Goal: Task Accomplishment & Management: Manage account settings

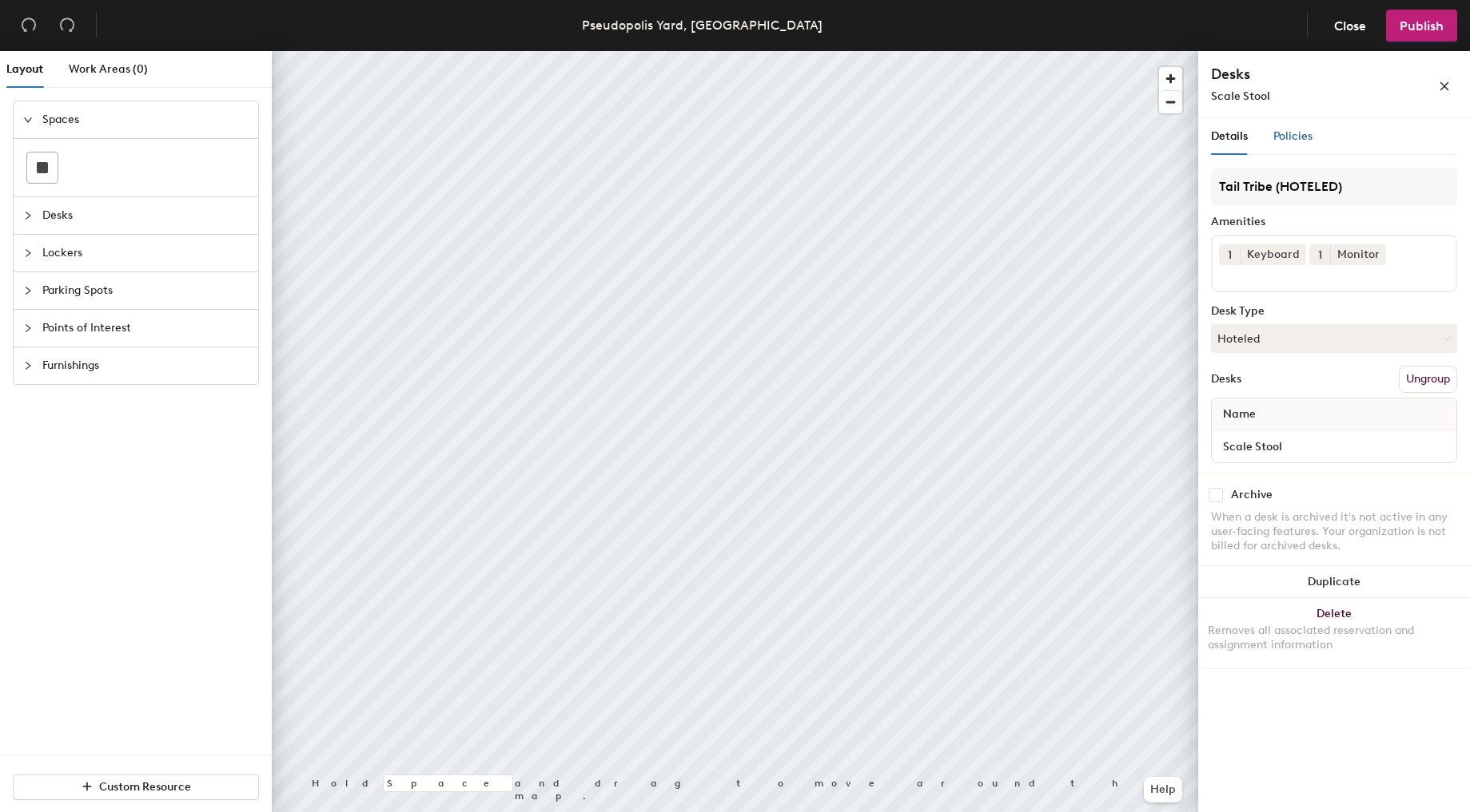
click at [1298, 140] on span "Policies" at bounding box center [1292, 136] width 39 height 14
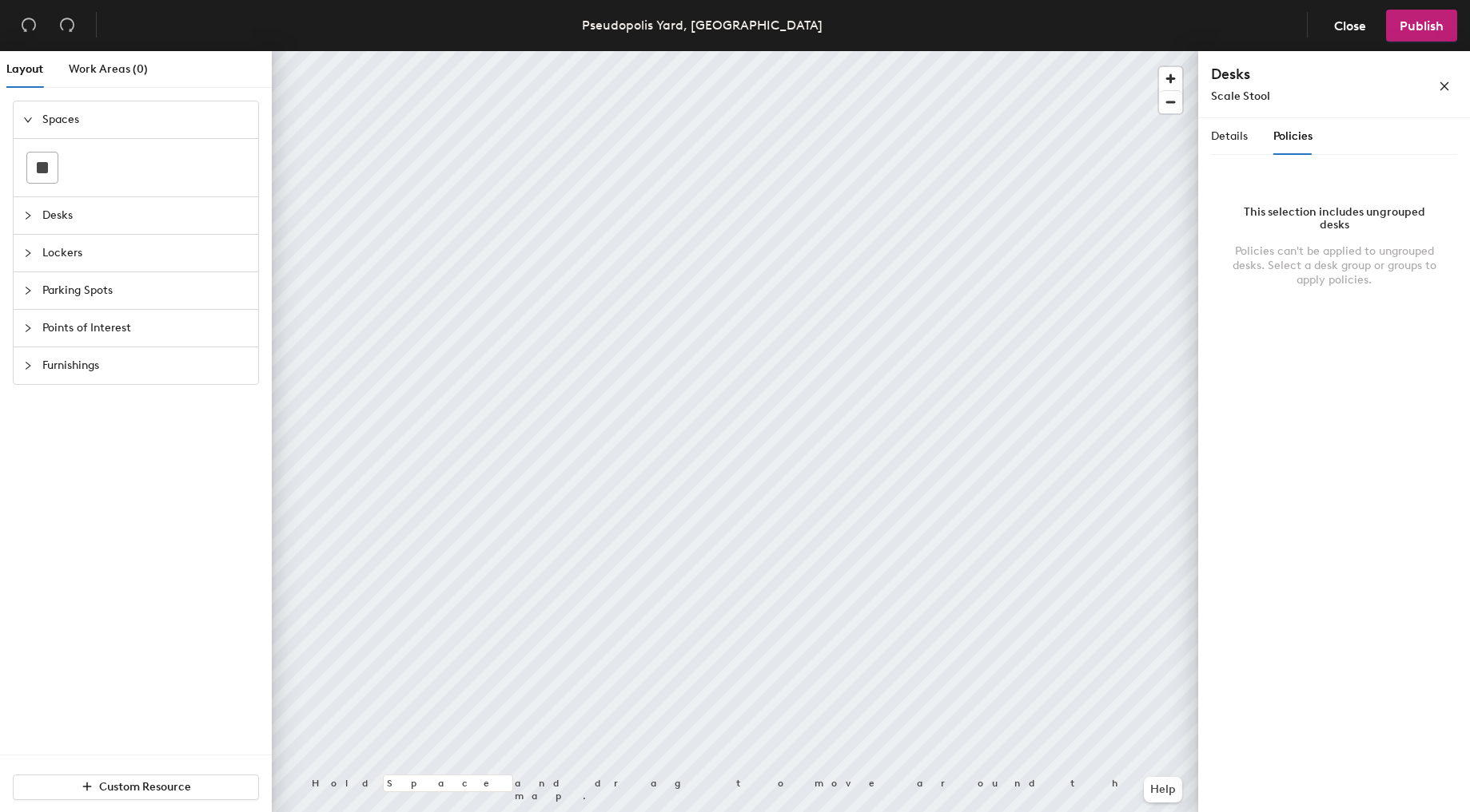
click at [465, 51] on div at bounding box center [735, 51] width 926 height 0
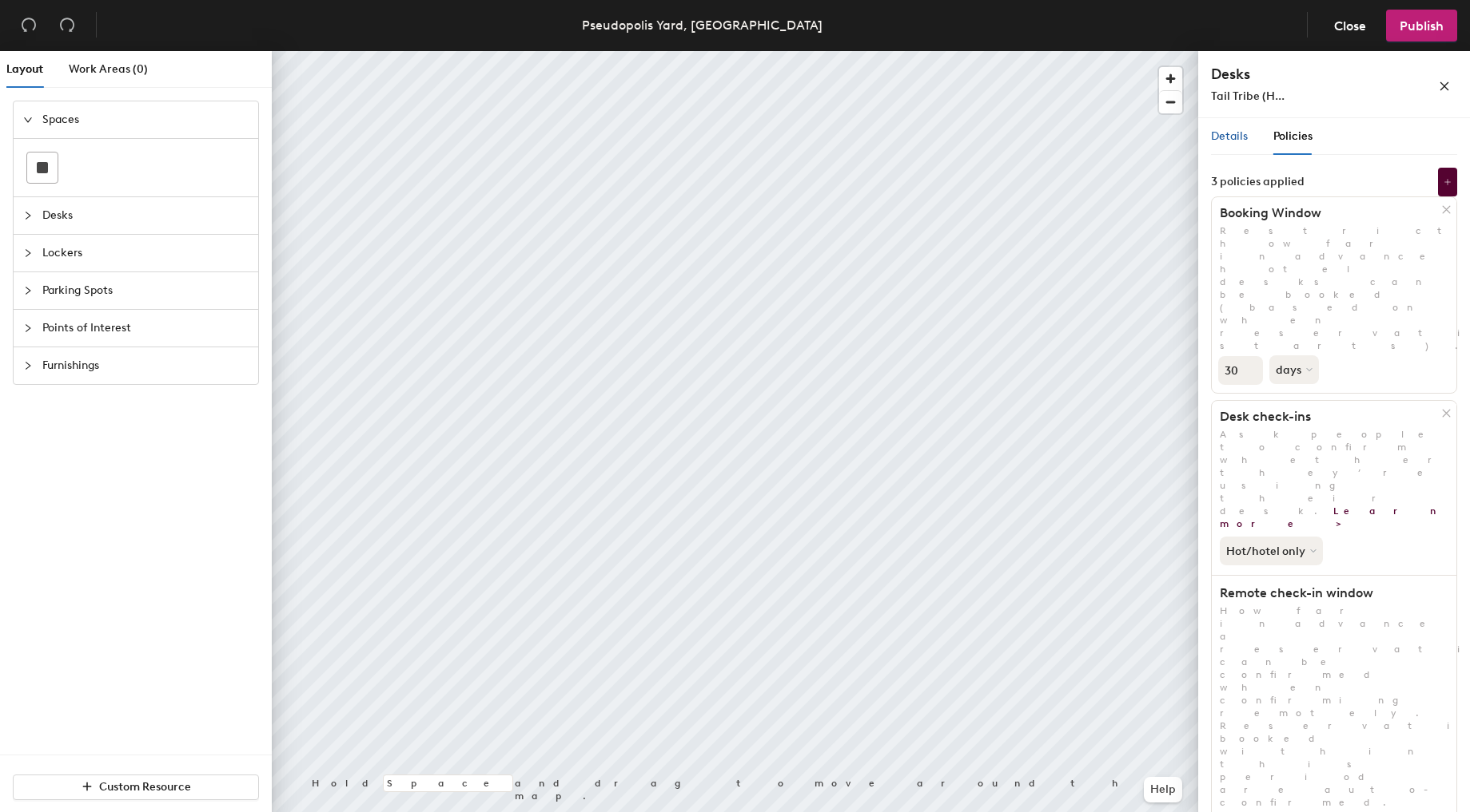
click at [1216, 134] on span "Details" at bounding box center [1230, 136] width 37 height 14
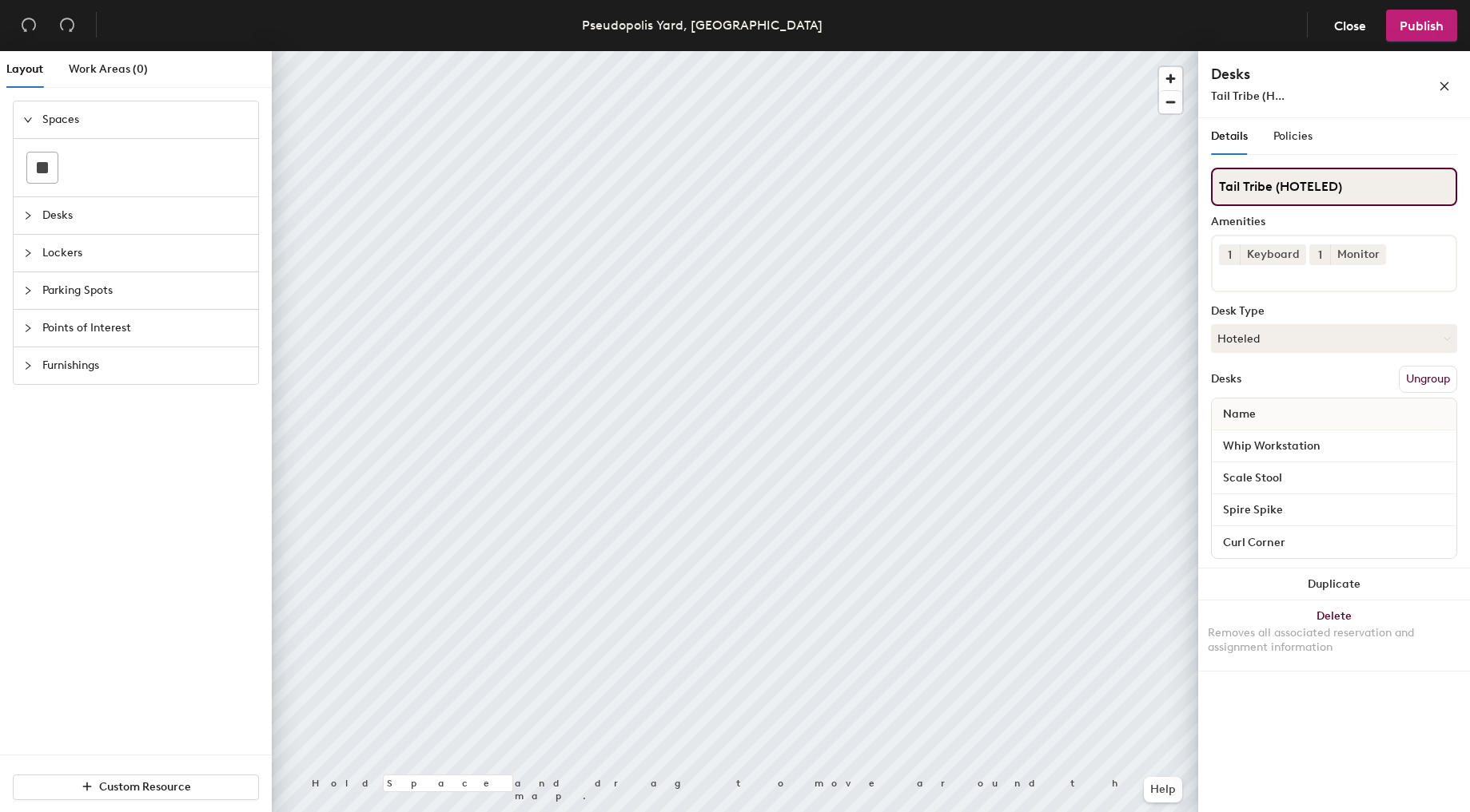
click at [1375, 181] on input "Tail Tribe (HOTELED)" at bounding box center [1334, 187] width 246 height 38
type input "Tail Tribe (HOTELED) remote30min"
click at [1366, 145] on div "Details Policies" at bounding box center [1334, 137] width 246 height 37
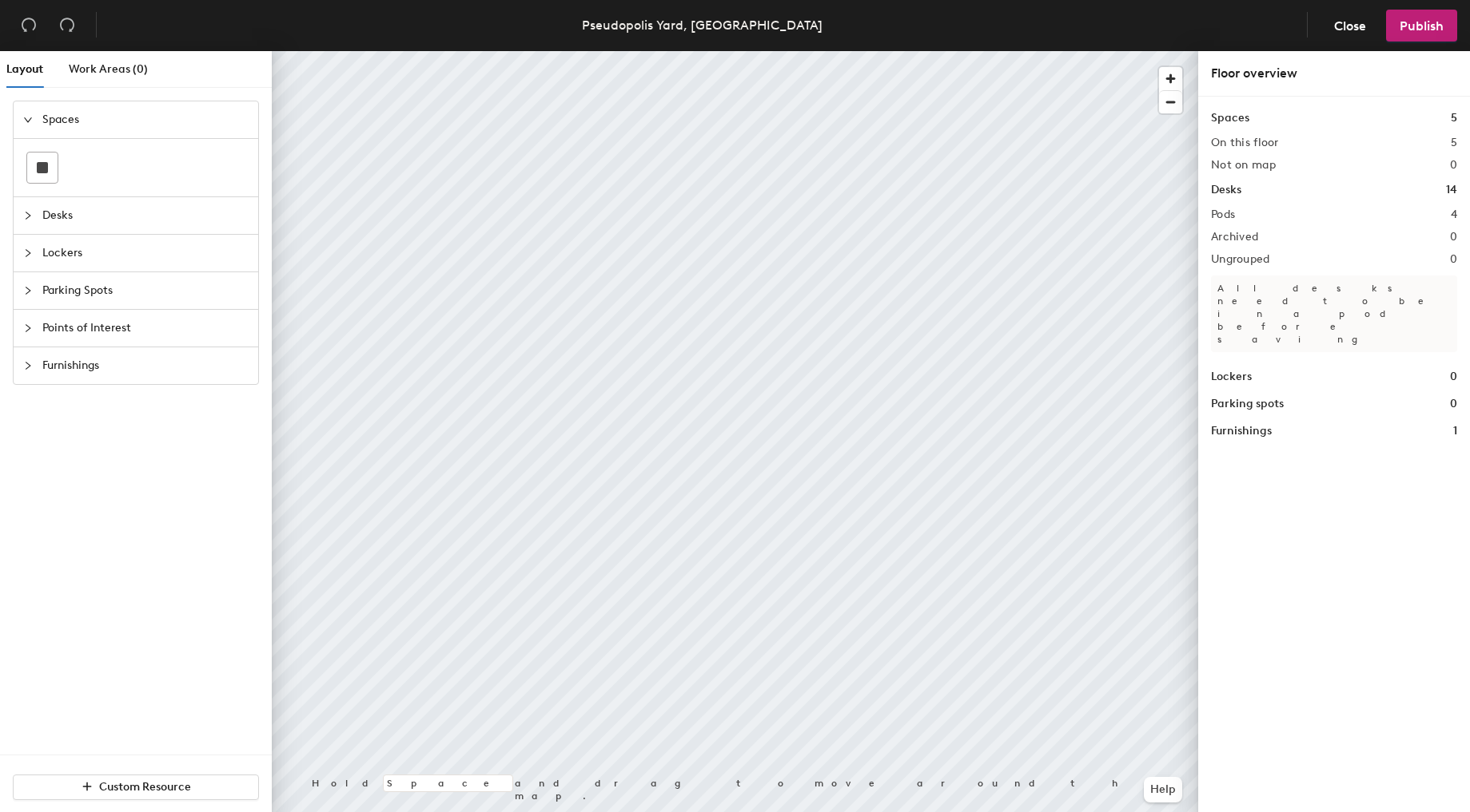
click at [603, 51] on div at bounding box center [735, 51] width 926 height 0
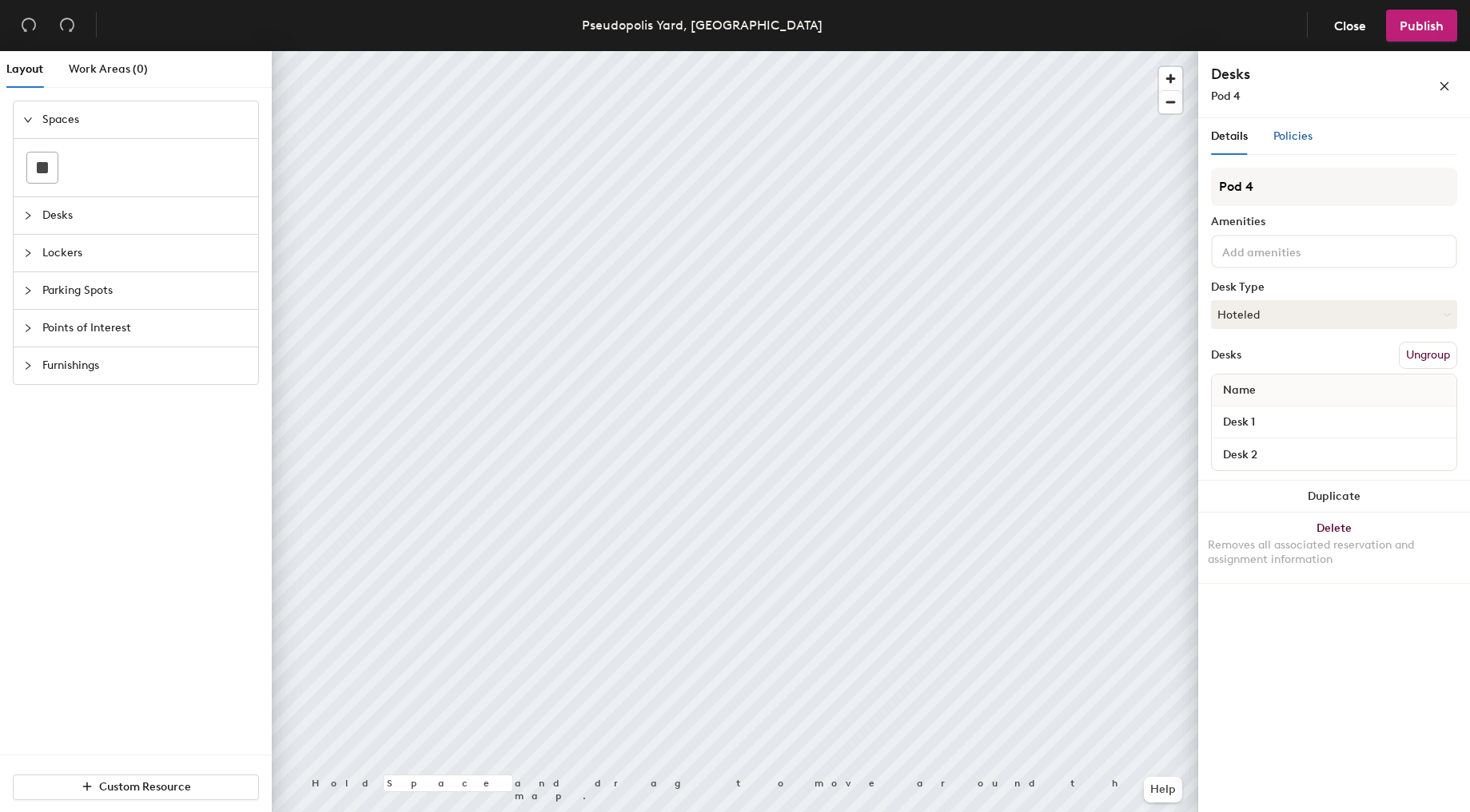
click at [1294, 141] on span "Policies" at bounding box center [1292, 136] width 39 height 14
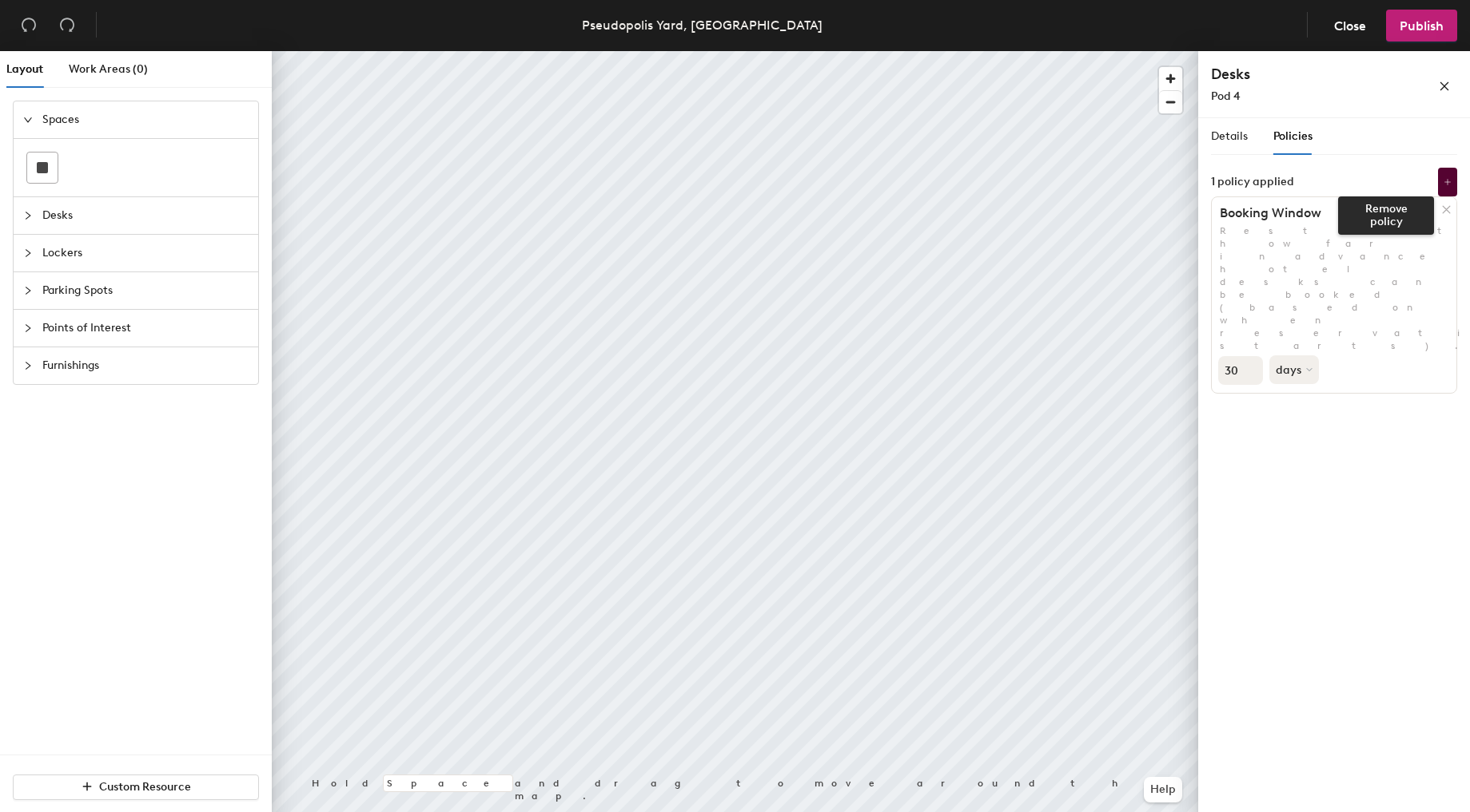
click at [1451, 204] on div at bounding box center [1448, 209] width 16 height 17
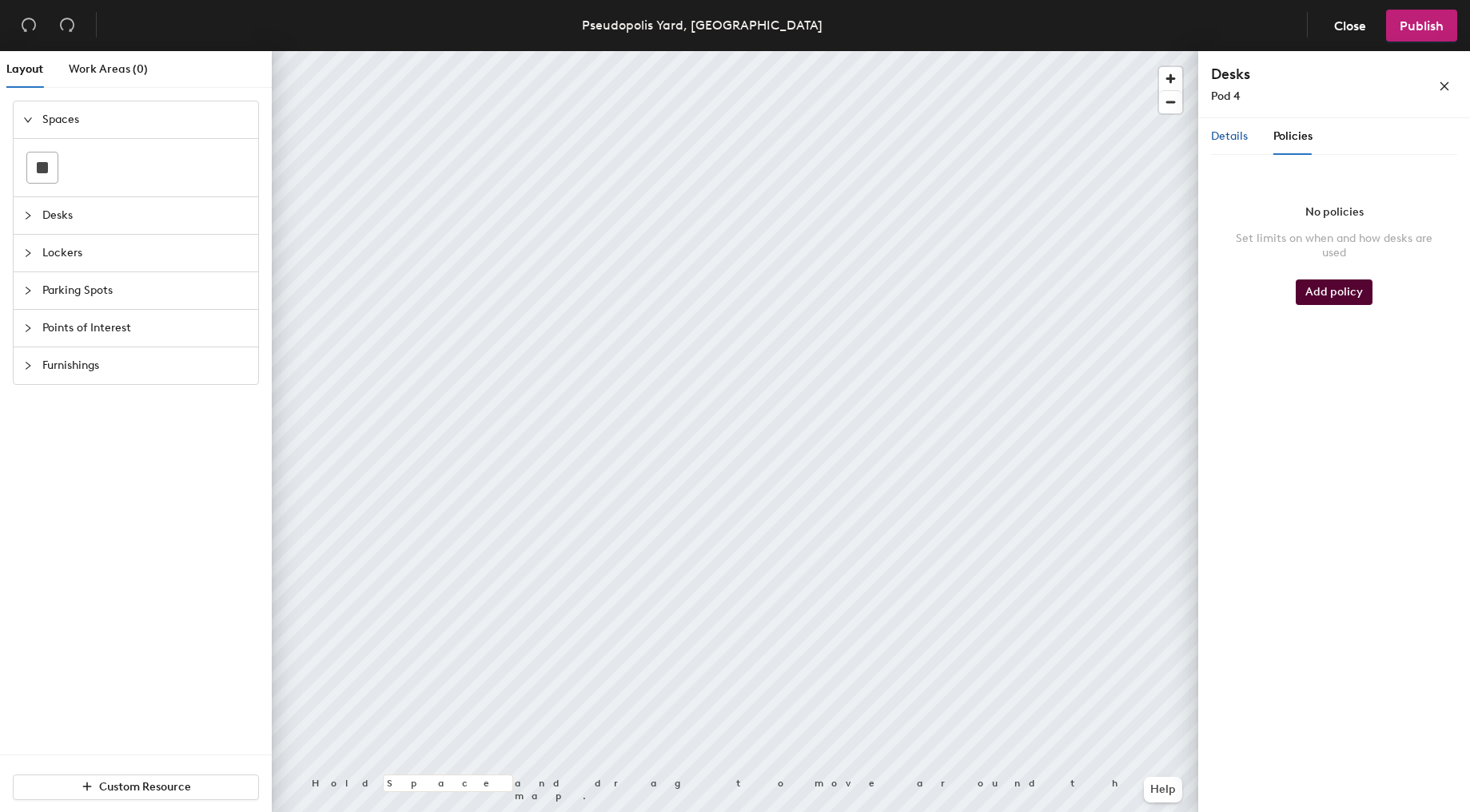
click at [1229, 142] on span "Details" at bounding box center [1230, 136] width 37 height 14
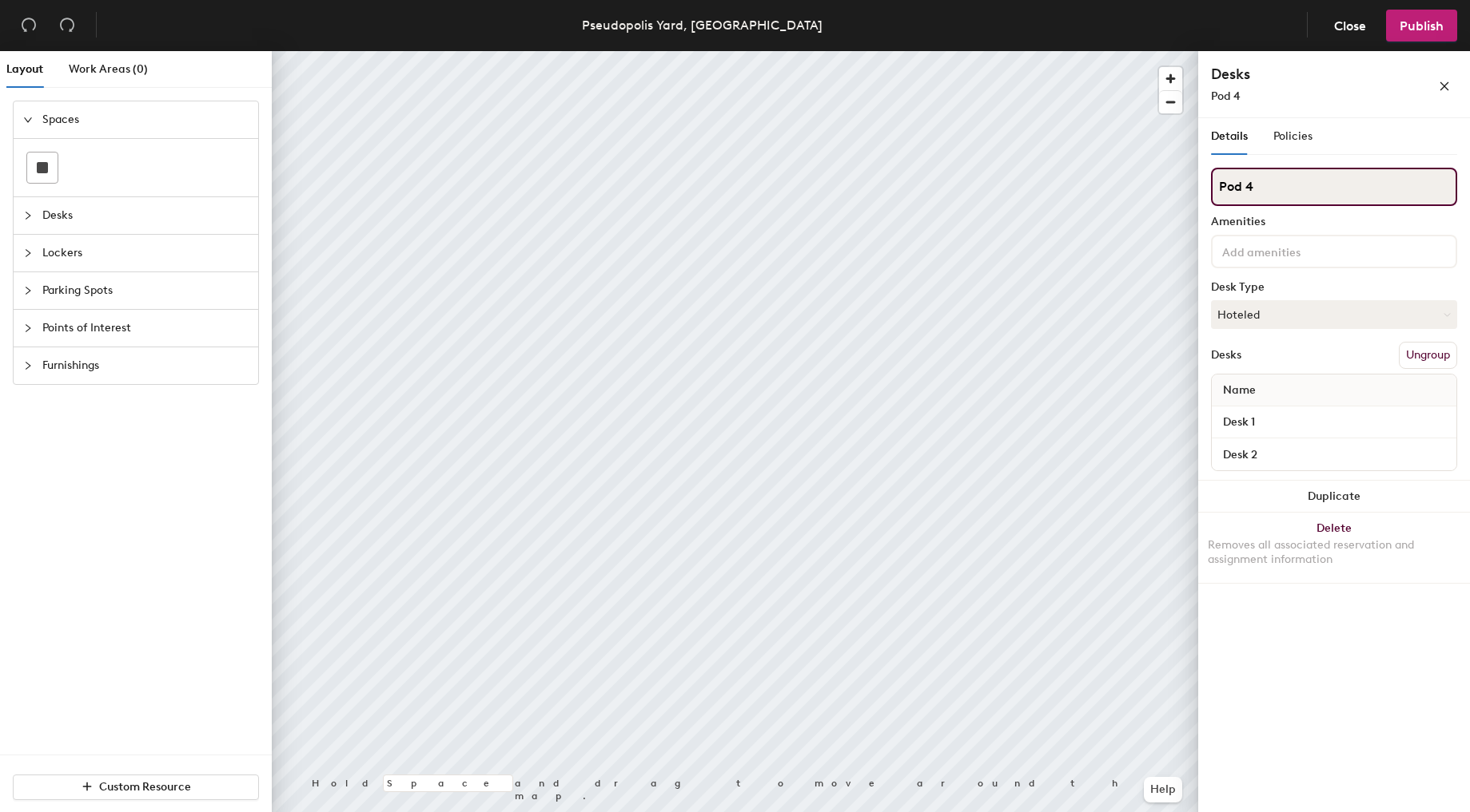
click at [1125, 182] on div "Layout Work Areas (0) Spaces Desks Lockers Parking Spots Points of Interest Fur…" at bounding box center [735, 435] width 1470 height 768
type input "Hoteled NO POLICY"
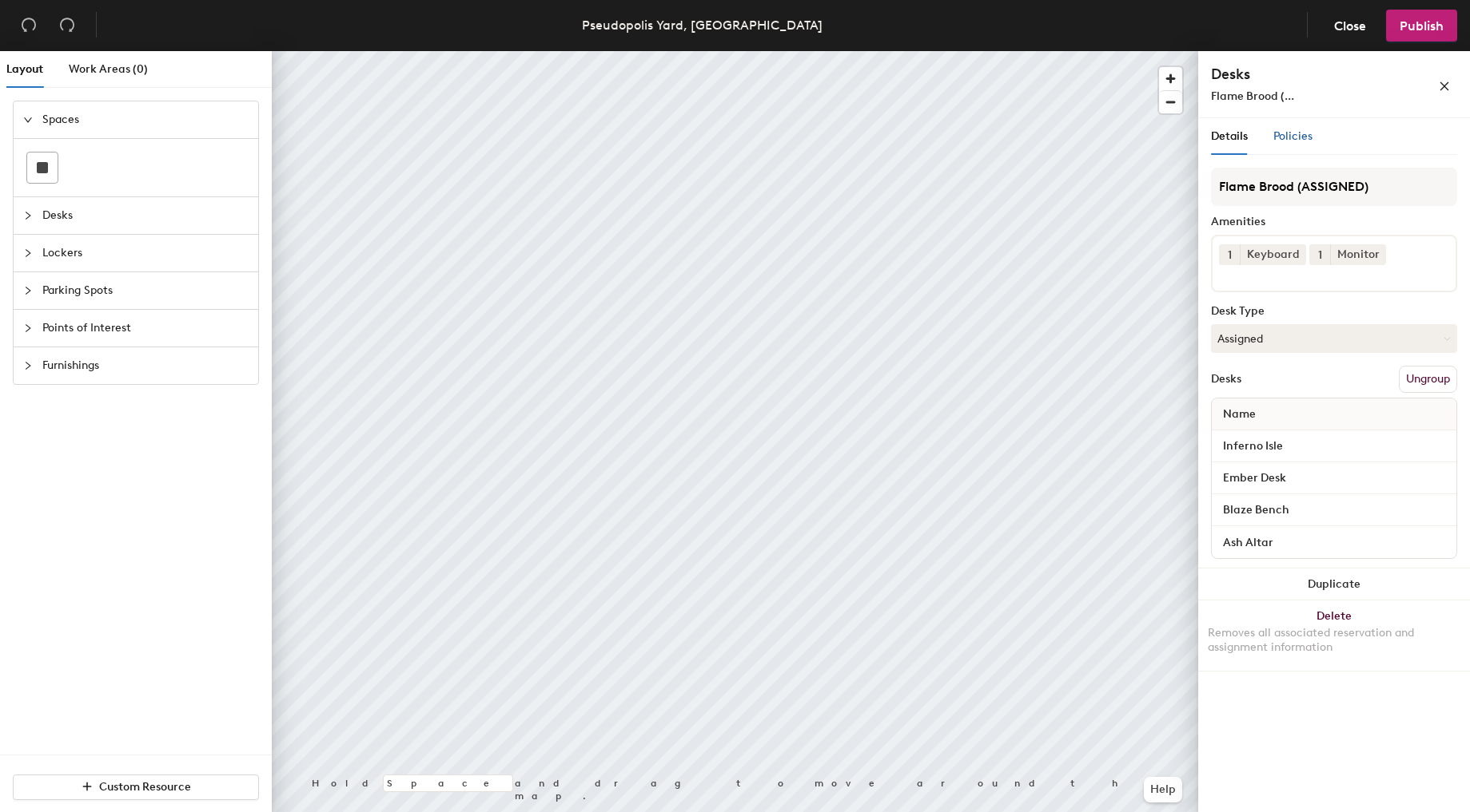
click at [1278, 133] on span "Policies" at bounding box center [1292, 136] width 39 height 14
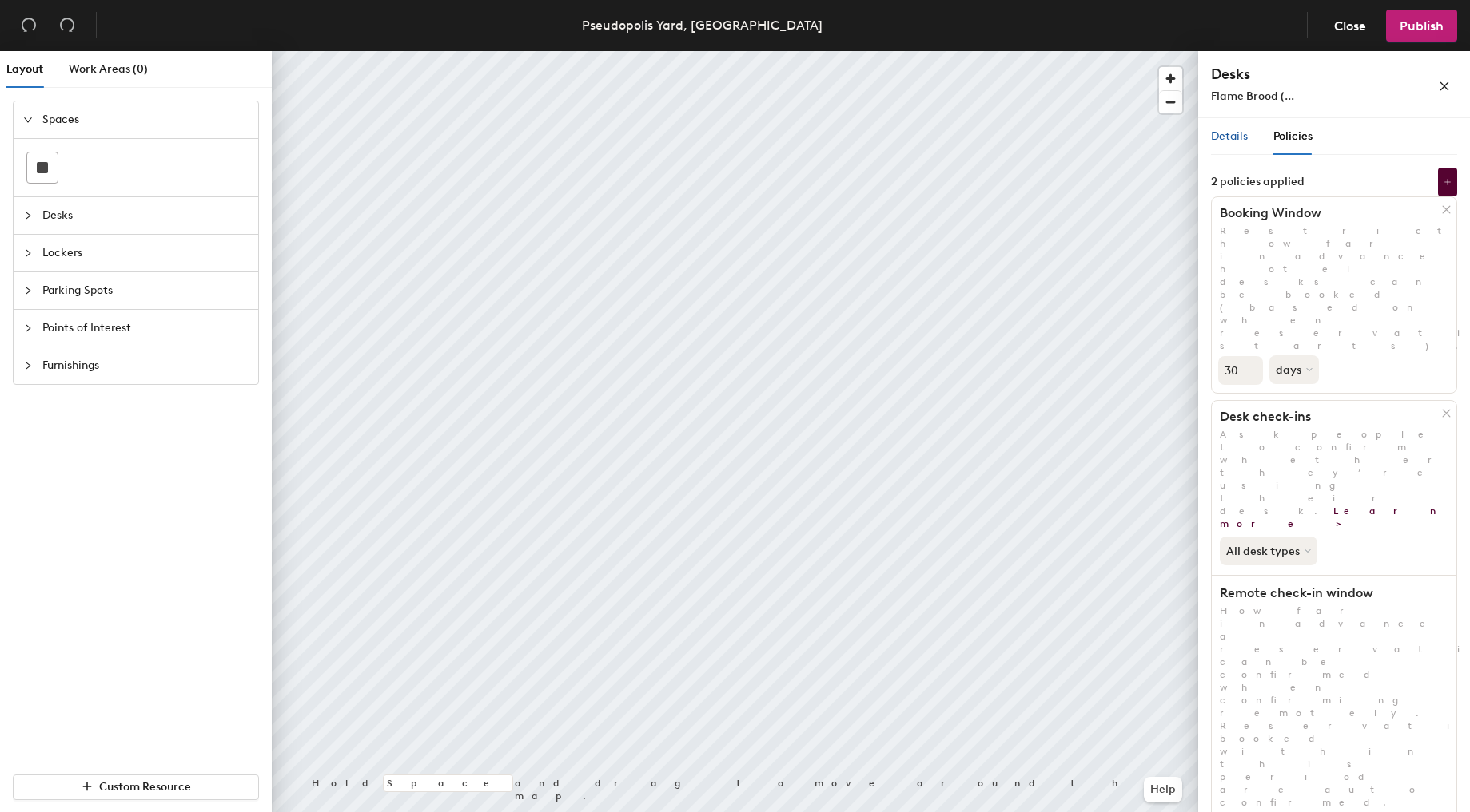
click at [1232, 135] on span "Details" at bounding box center [1230, 136] width 37 height 14
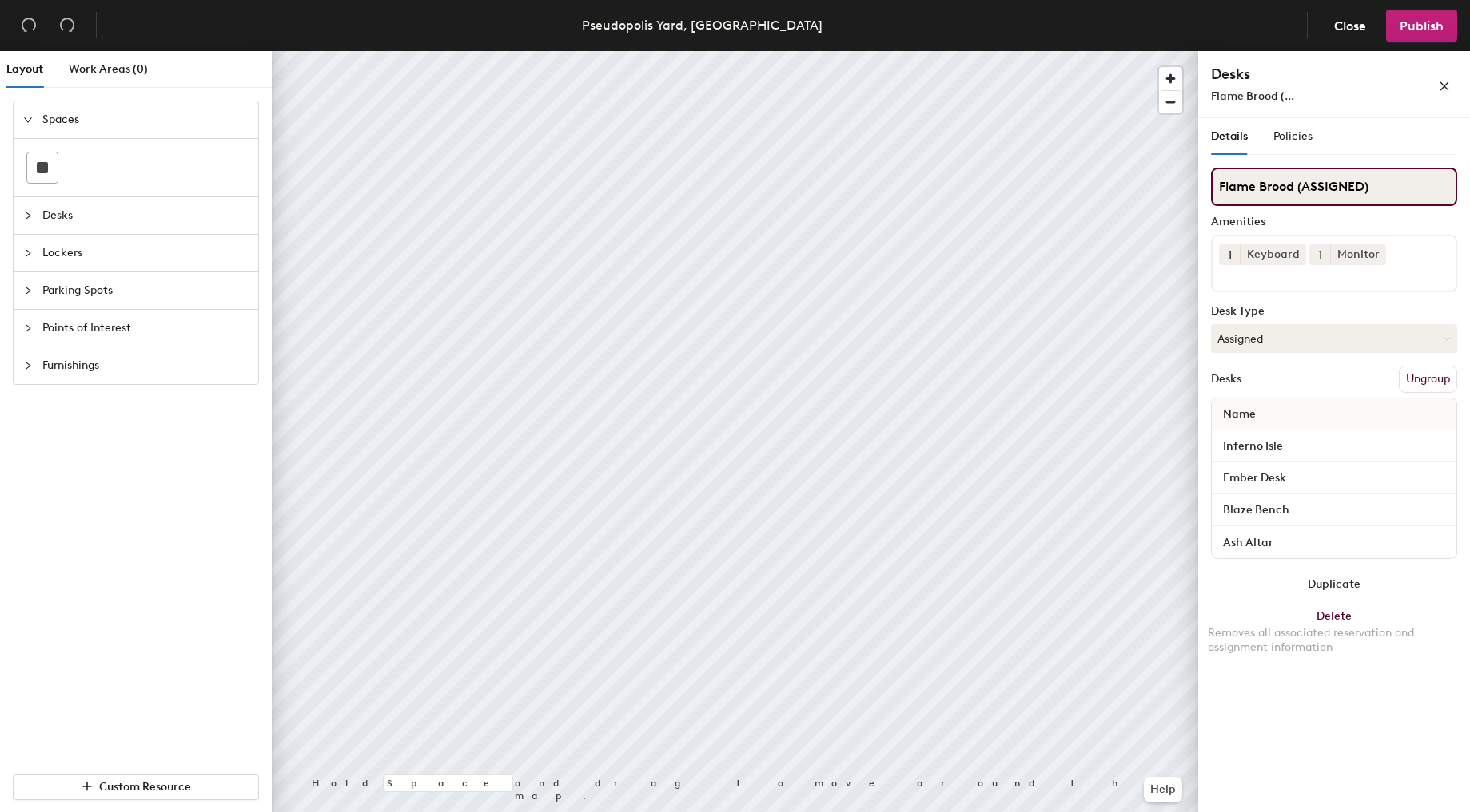
click at [1390, 184] on input "Flame Brood (ASSIGNED)" at bounding box center [1334, 187] width 246 height 38
type input "Flame Brood (ASSIGNED). Local 30min"
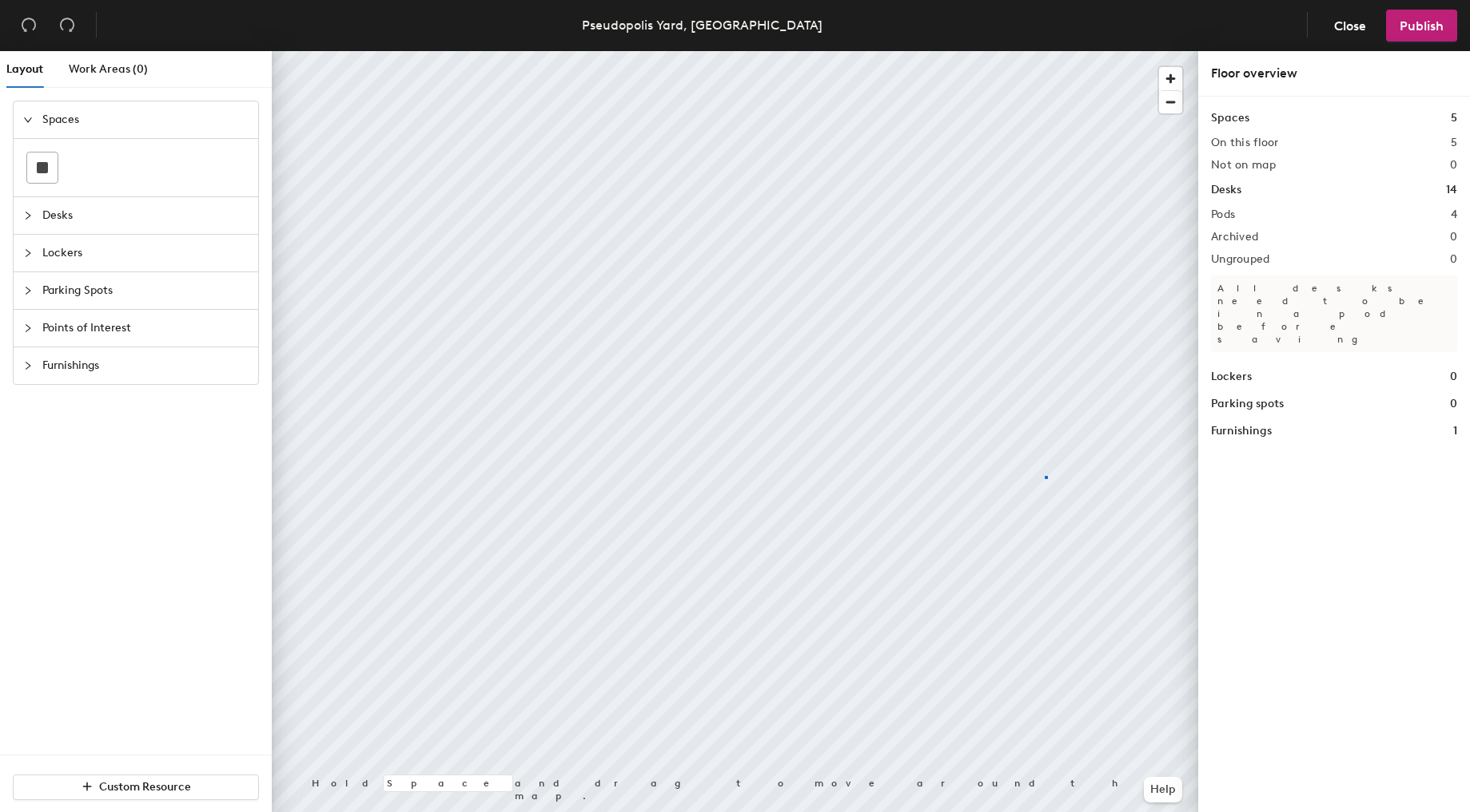
click at [1044, 51] on div at bounding box center [735, 51] width 926 height 0
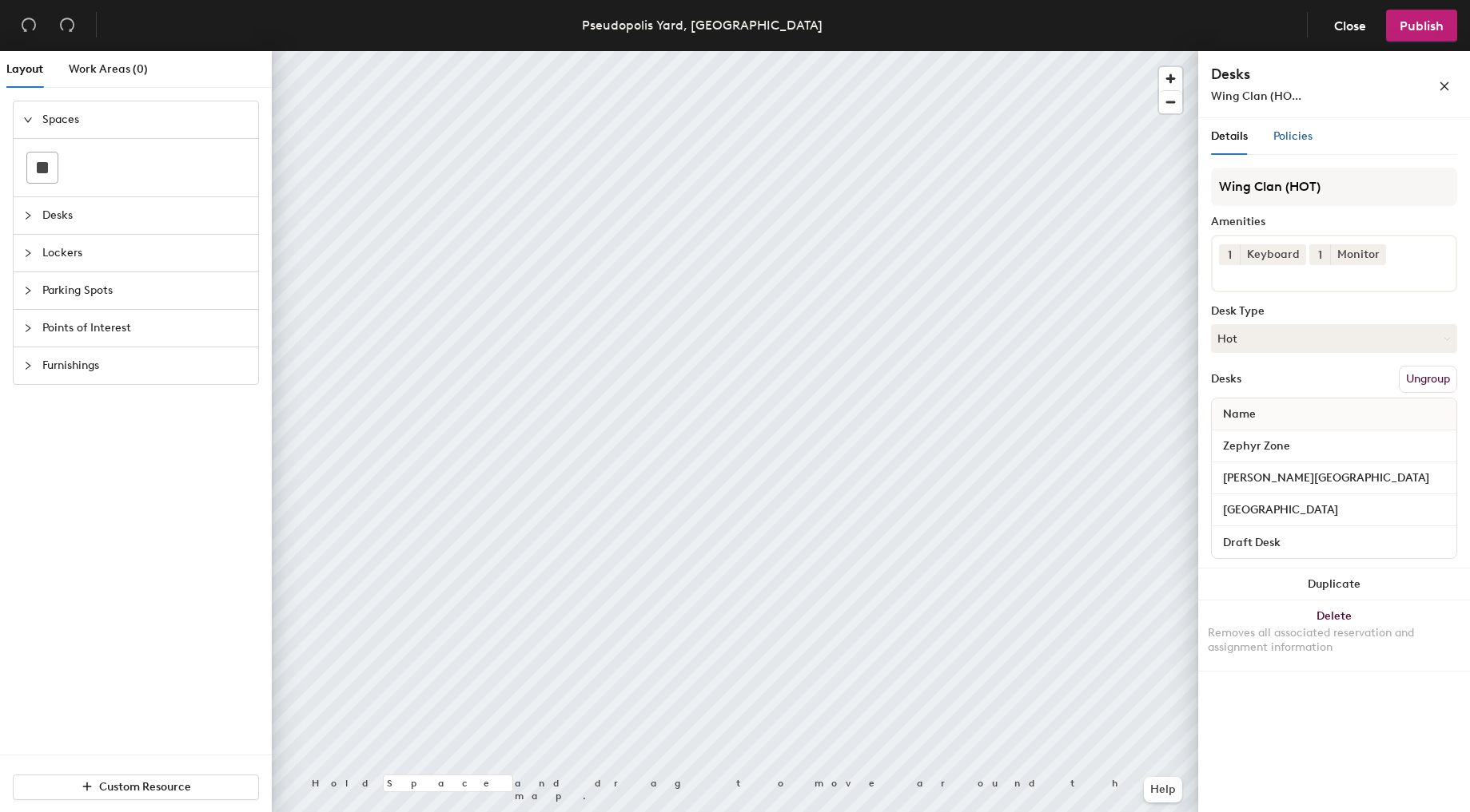
click at [1292, 129] on span "Policies" at bounding box center [1292, 136] width 39 height 14
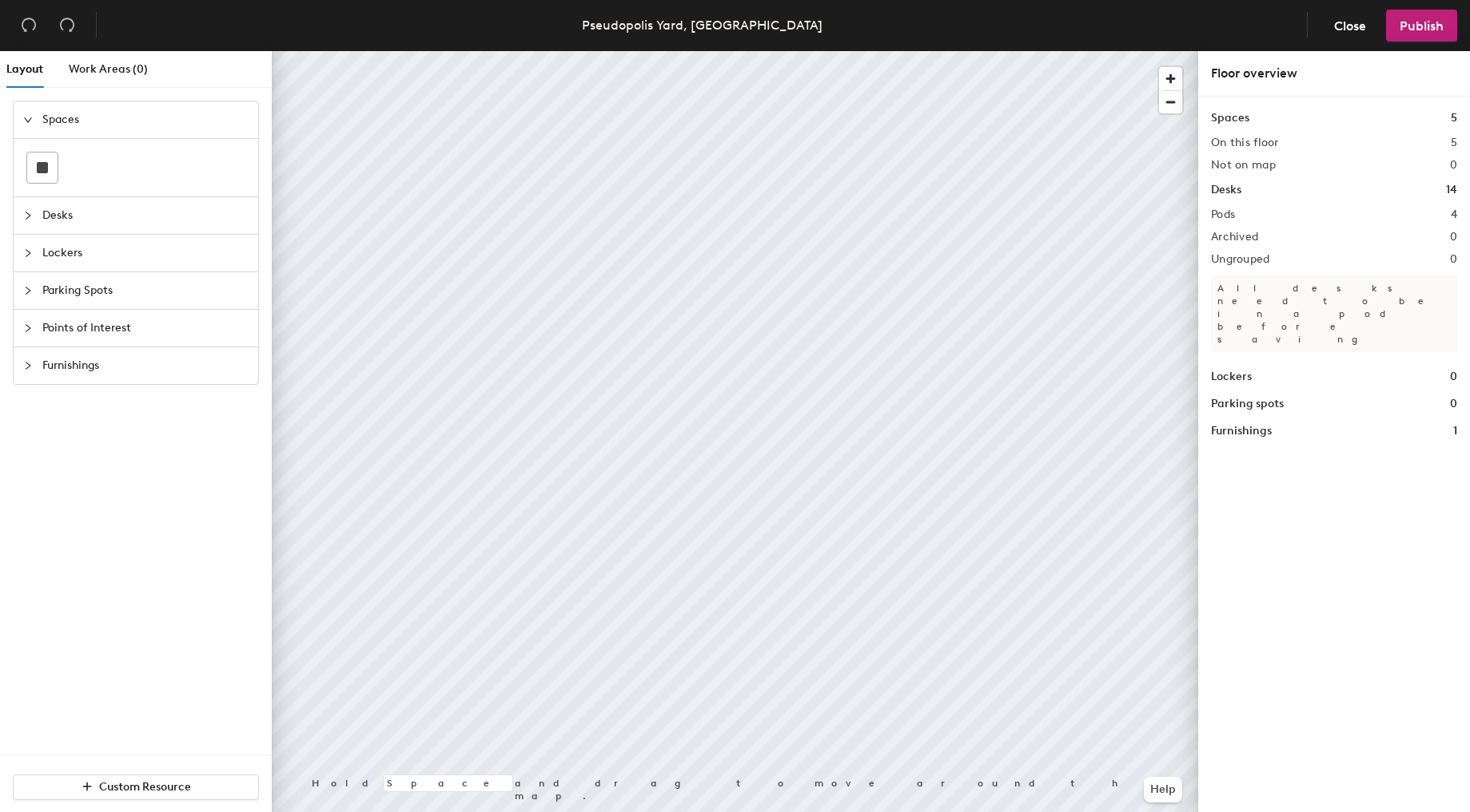
click at [73, 213] on span "Desks" at bounding box center [145, 215] width 206 height 37
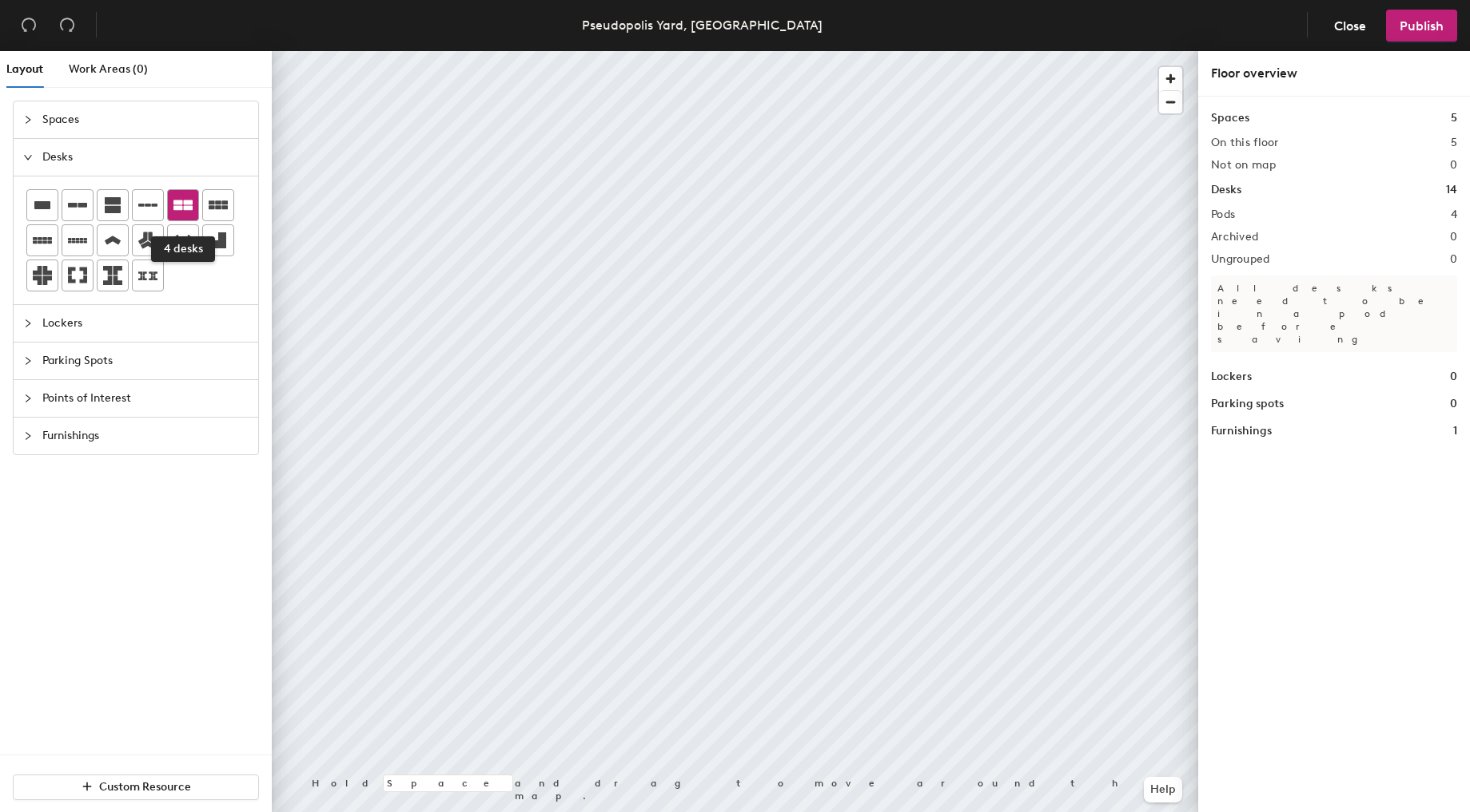
click at [187, 215] on div at bounding box center [182, 204] width 30 height 30
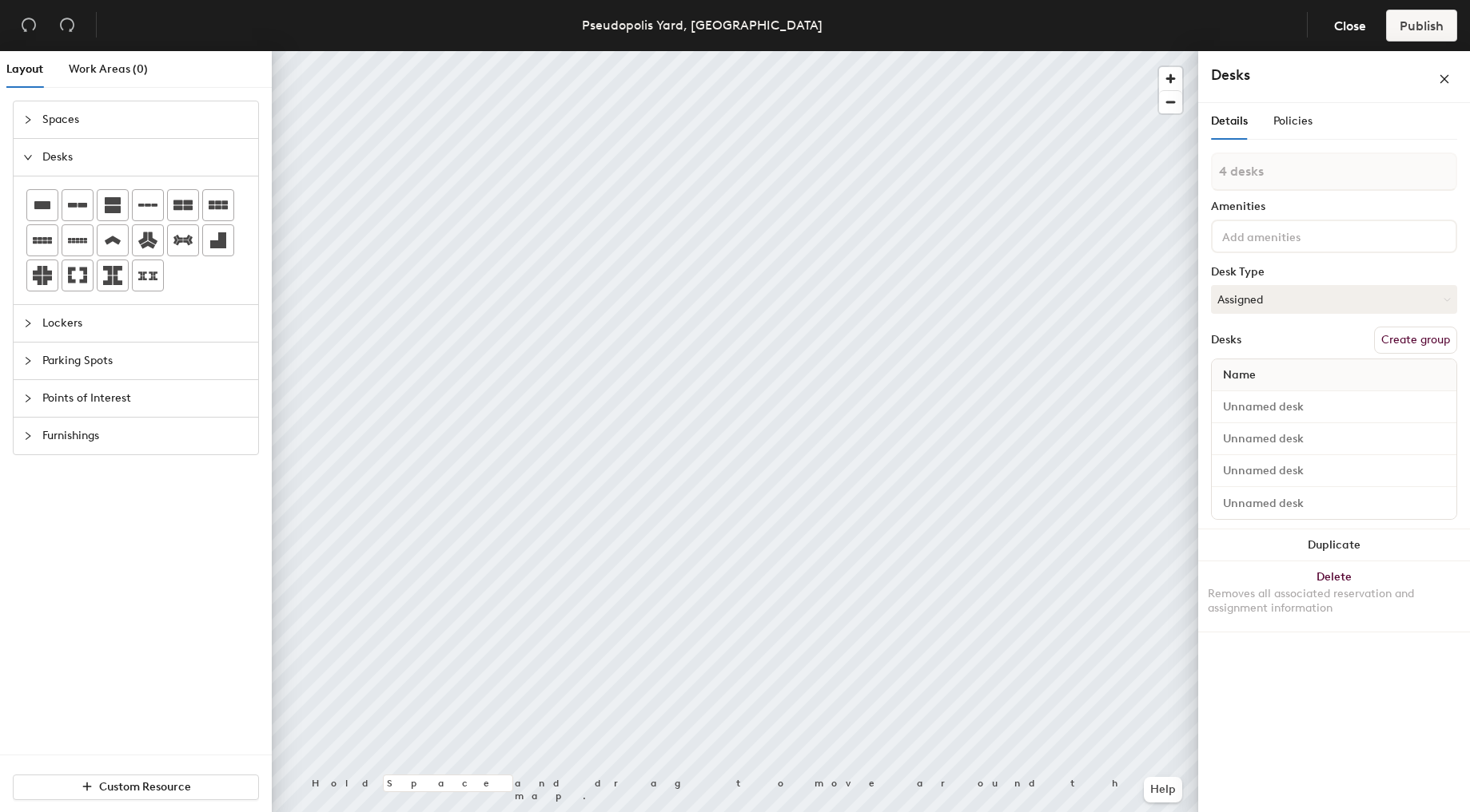
click at [1398, 339] on button "Create group" at bounding box center [1415, 340] width 83 height 27
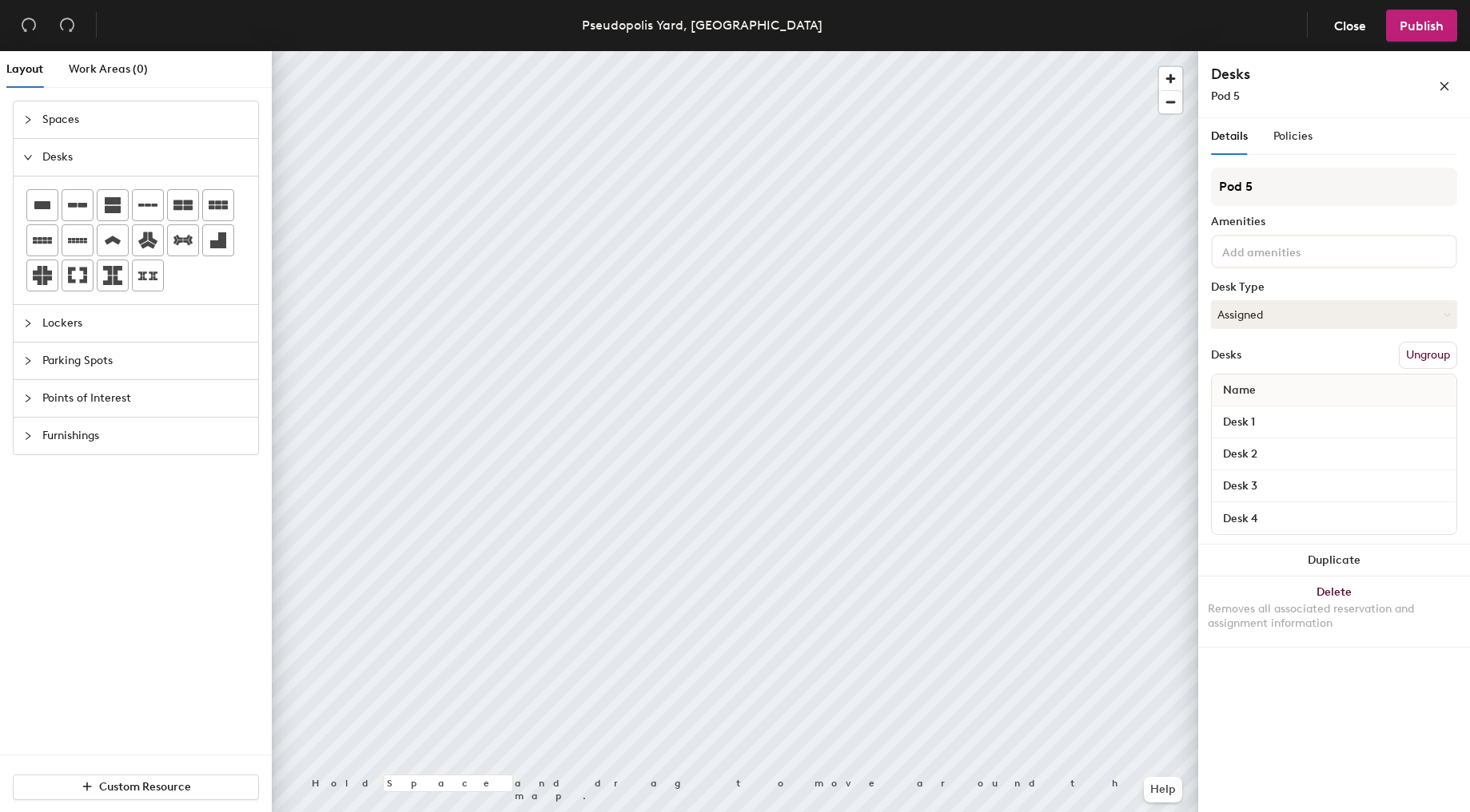
click at [1155, 190] on div "Layout Work Areas (0) Spaces Desks Lockers Parking Spots Points of Interest Fur…" at bounding box center [735, 435] width 1470 height 768
click at [1311, 132] on div "Details Policies" at bounding box center [1334, 137] width 246 height 37
click at [1299, 134] on span "Policies" at bounding box center [1292, 136] width 39 height 14
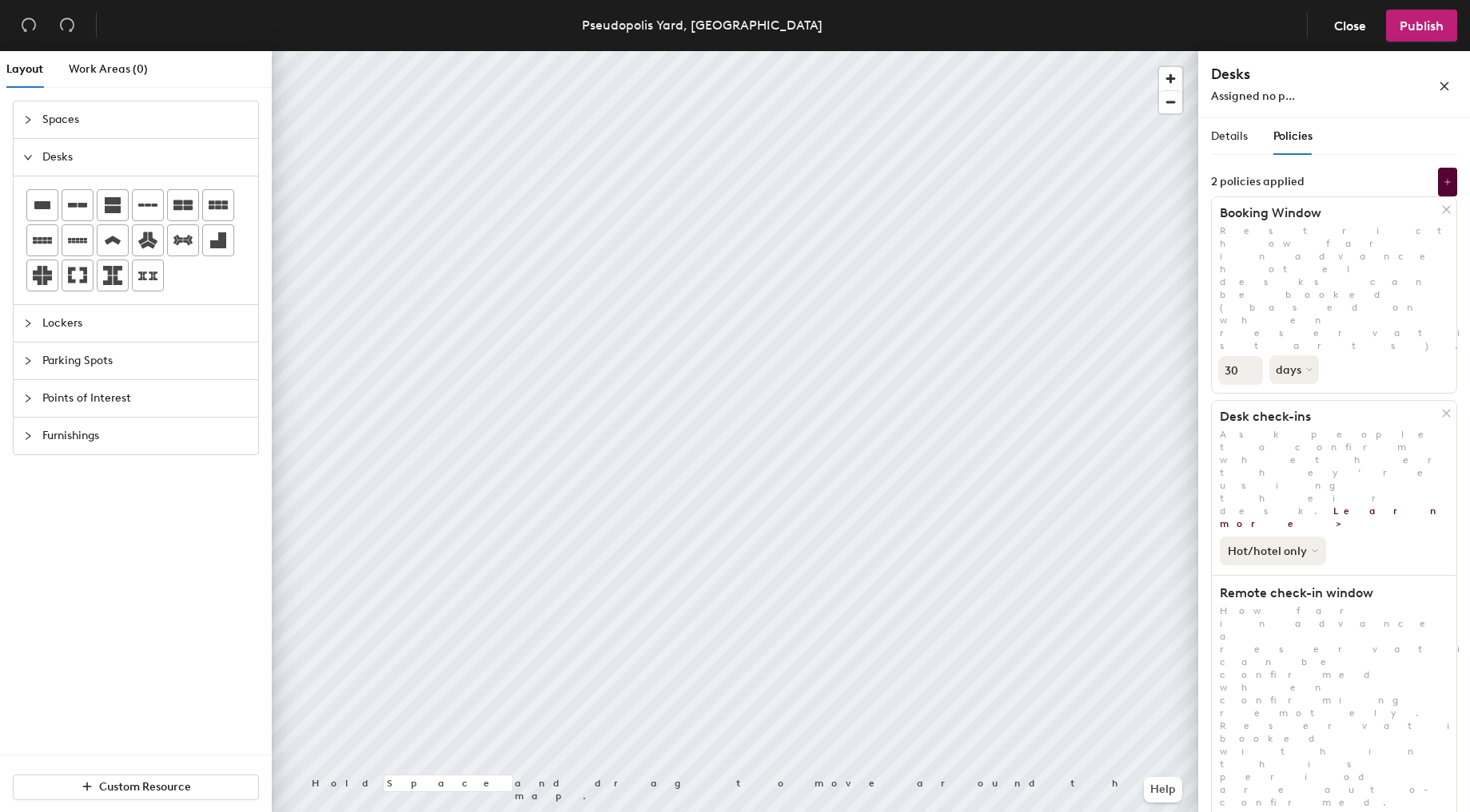
click at [1277, 537] on button "Hot/hotel only" at bounding box center [1273, 551] width 106 height 28
click at [1277, 576] on div "All desk types" at bounding box center [1269, 585] width 98 height 19
click at [1226, 145] on div "Details" at bounding box center [1230, 136] width 37 height 17
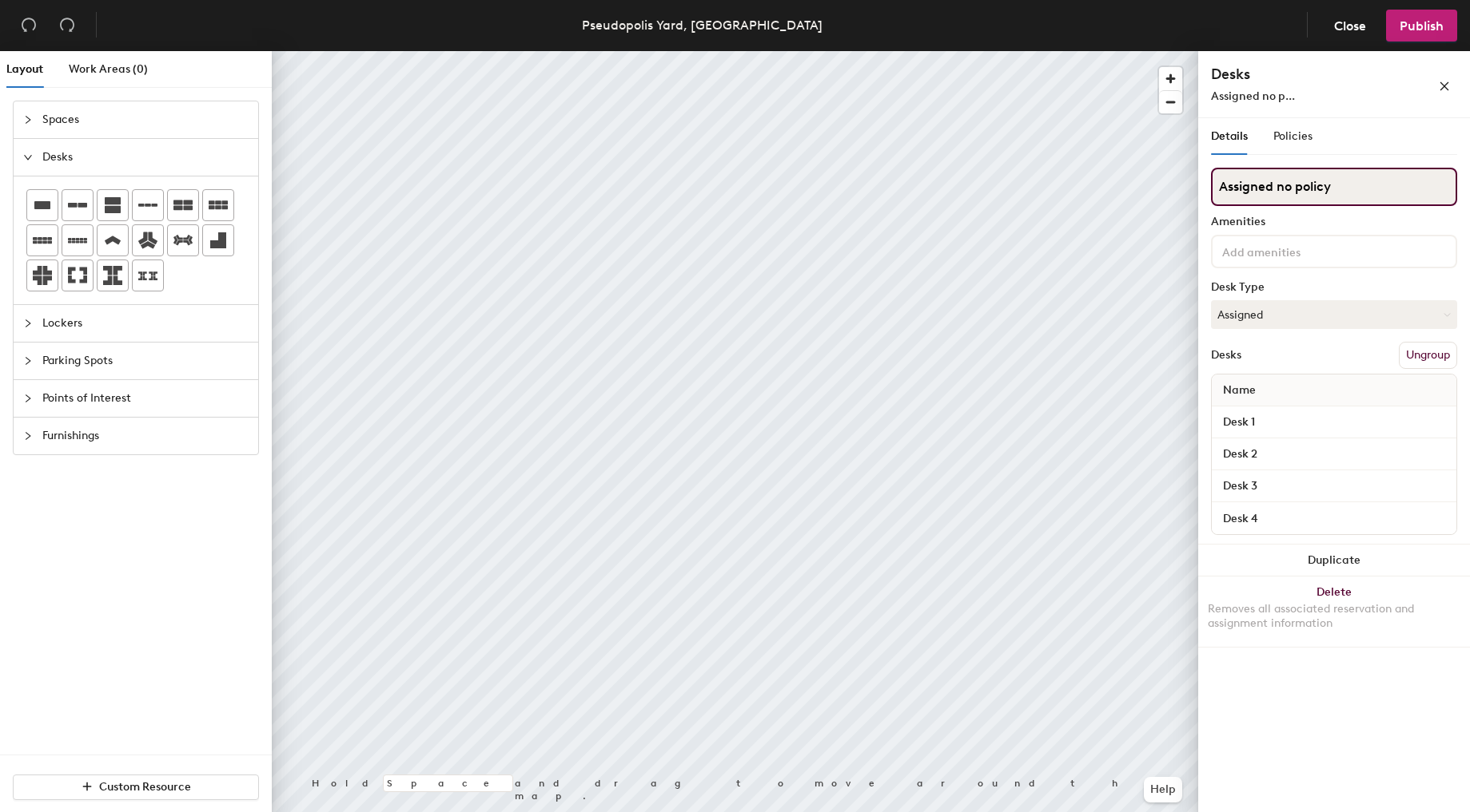
drag, startPoint x: 1366, startPoint y: 200, endPoint x: 1274, endPoint y: 192, distance: 92.3
click at [1274, 192] on input "Assigned no policy" at bounding box center [1334, 187] width 246 height 38
click at [1285, 129] on span "Policies" at bounding box center [1292, 136] width 39 height 14
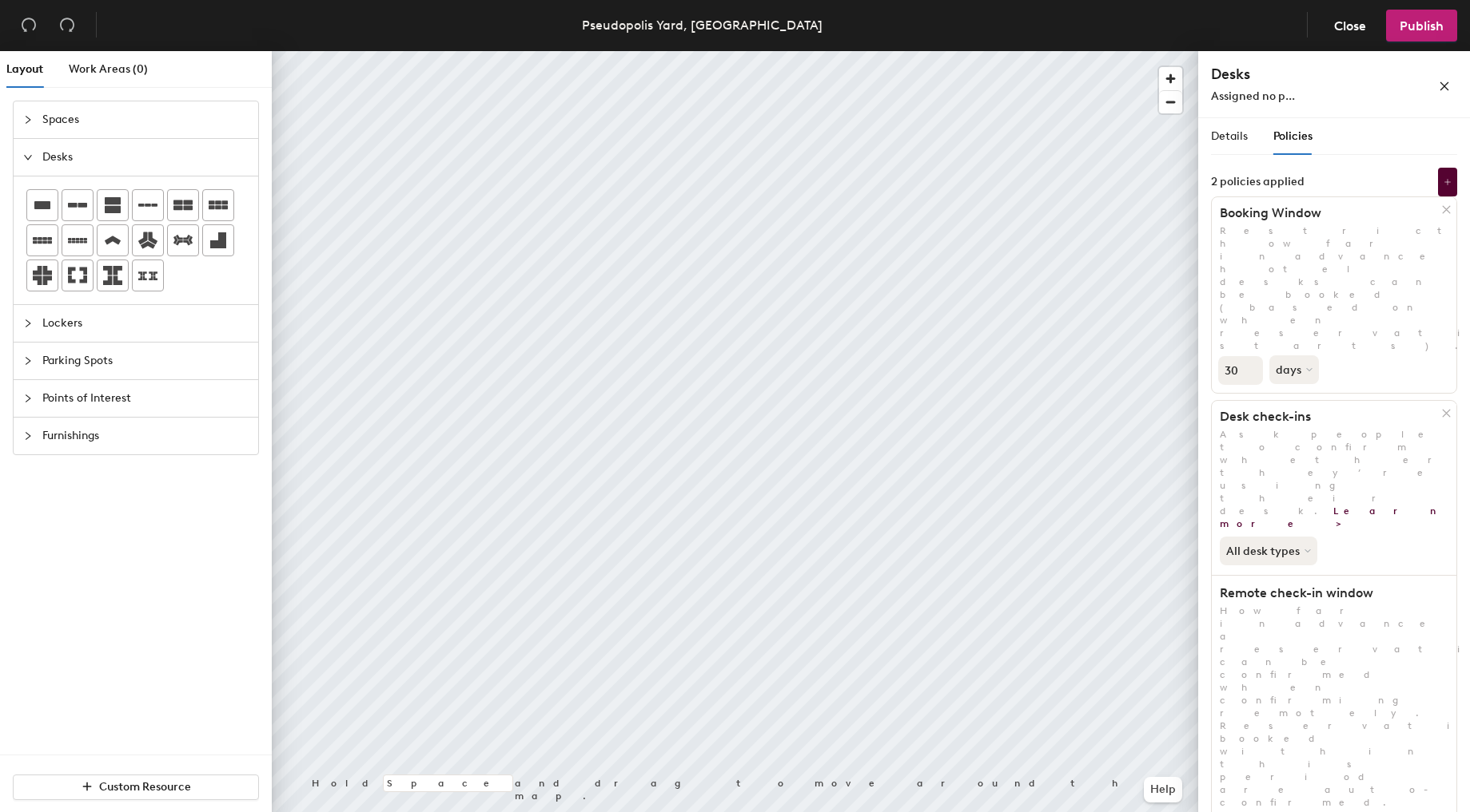
click at [1248, 132] on div "Details Policies" at bounding box center [1262, 137] width 102 height 37
click at [1234, 134] on span "Details" at bounding box center [1230, 136] width 37 height 14
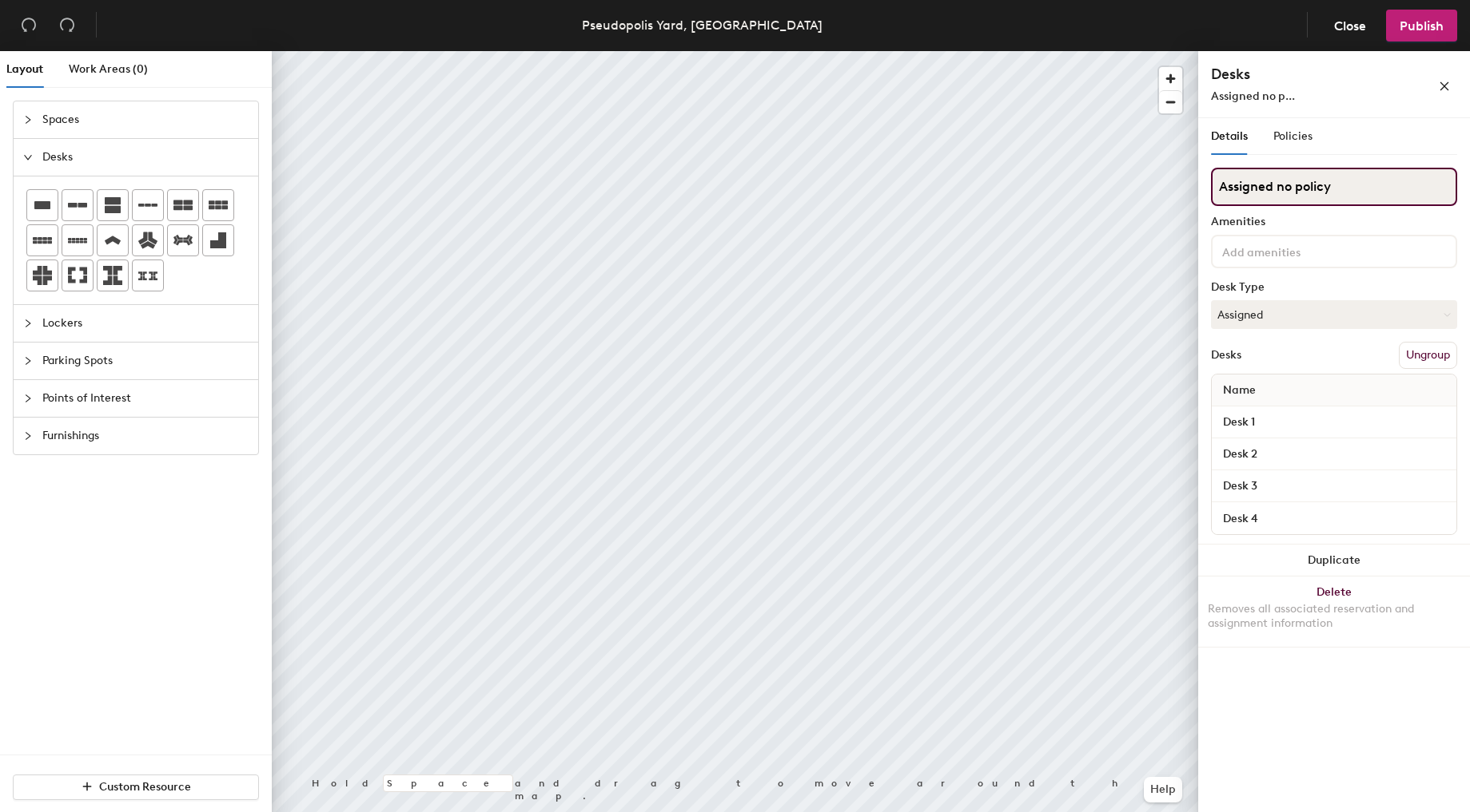
drag, startPoint x: 1276, startPoint y: 182, endPoint x: 1346, endPoint y: 182, distance: 70.0
click at [1346, 182] on input "Assigned no policy" at bounding box center [1334, 187] width 246 height 38
type input "Assigned 30mins checkin"
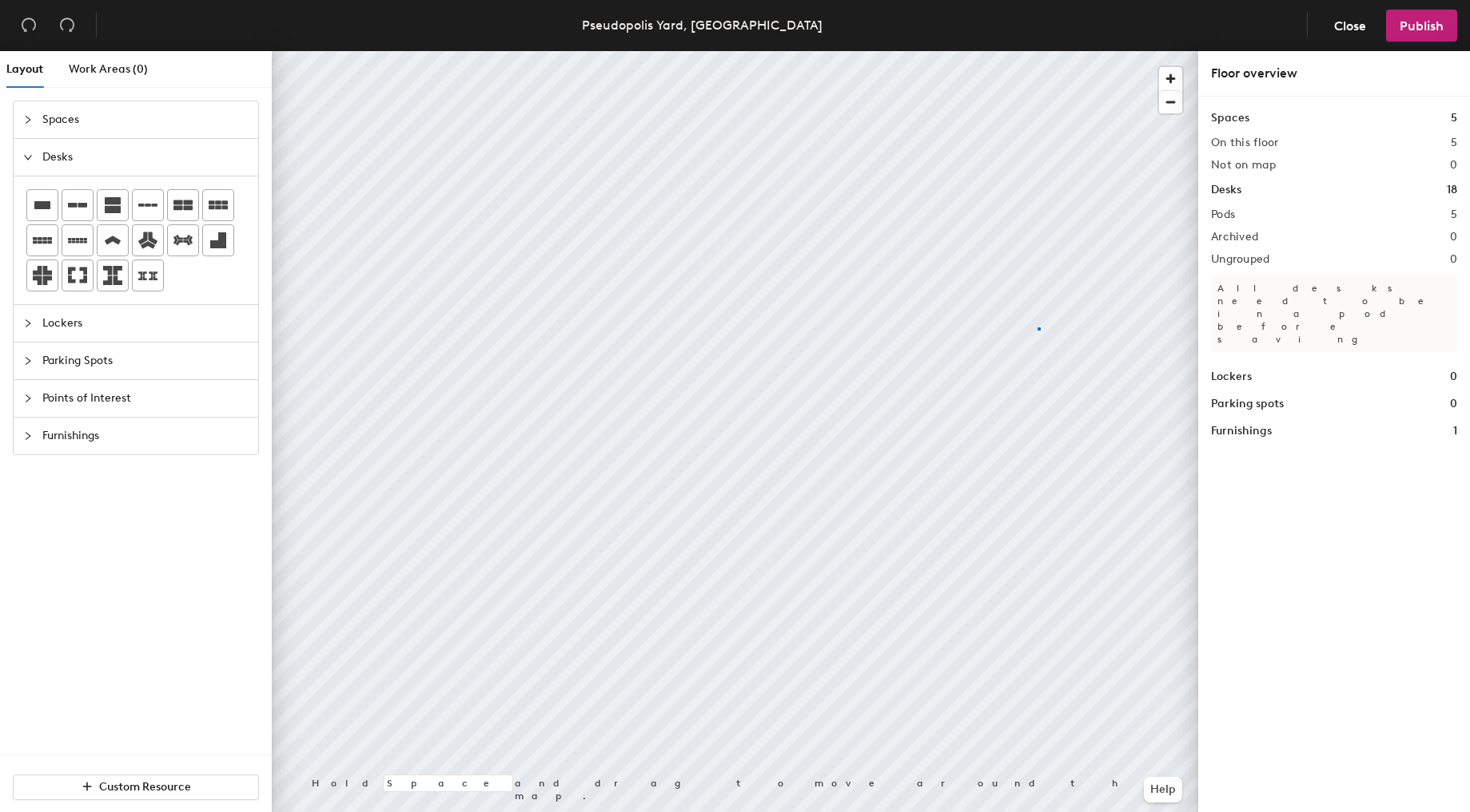
click at [1037, 51] on div at bounding box center [735, 51] width 926 height 0
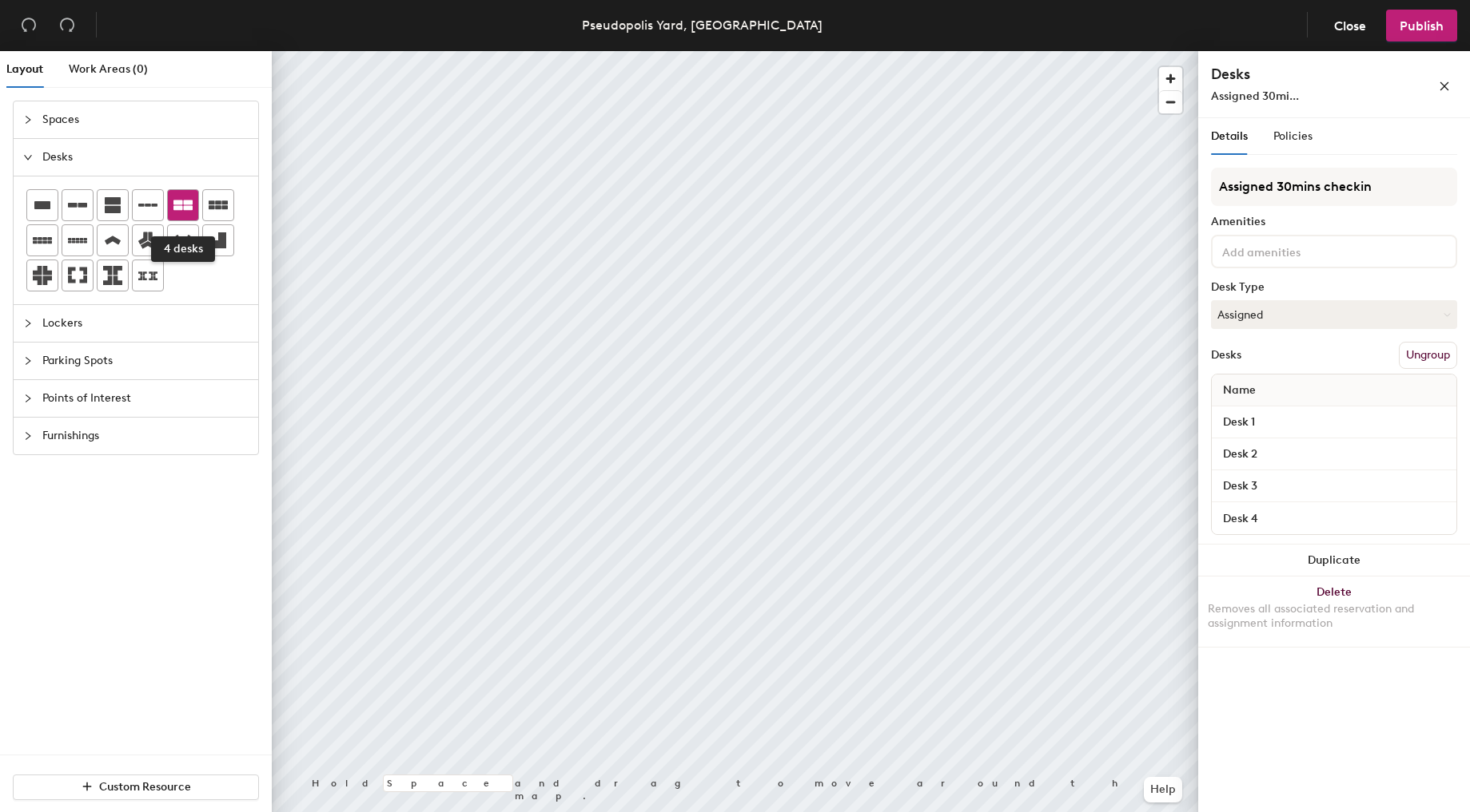
click at [193, 212] on div at bounding box center [182, 204] width 30 height 30
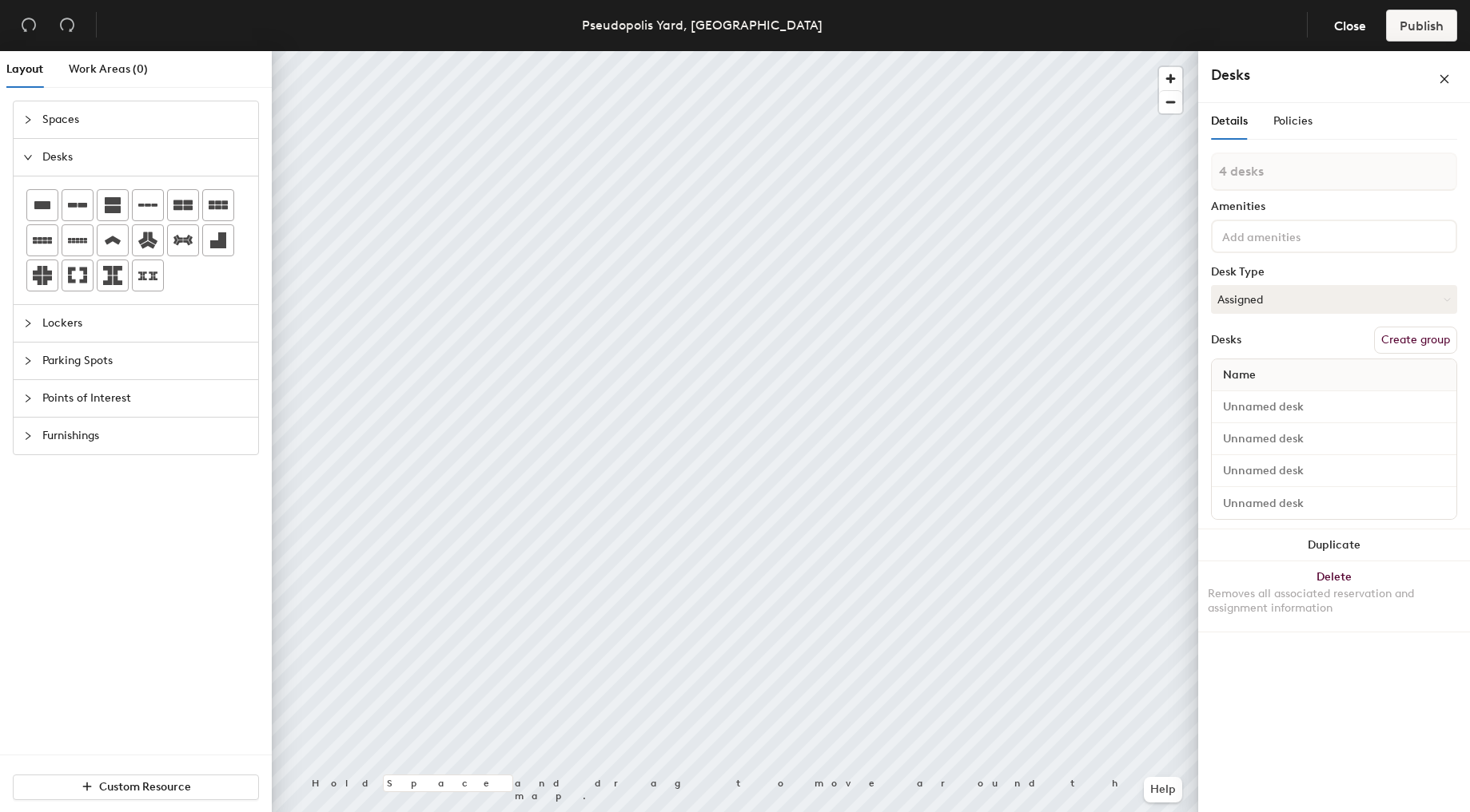
click at [1442, 343] on button "Create group" at bounding box center [1415, 340] width 83 height 27
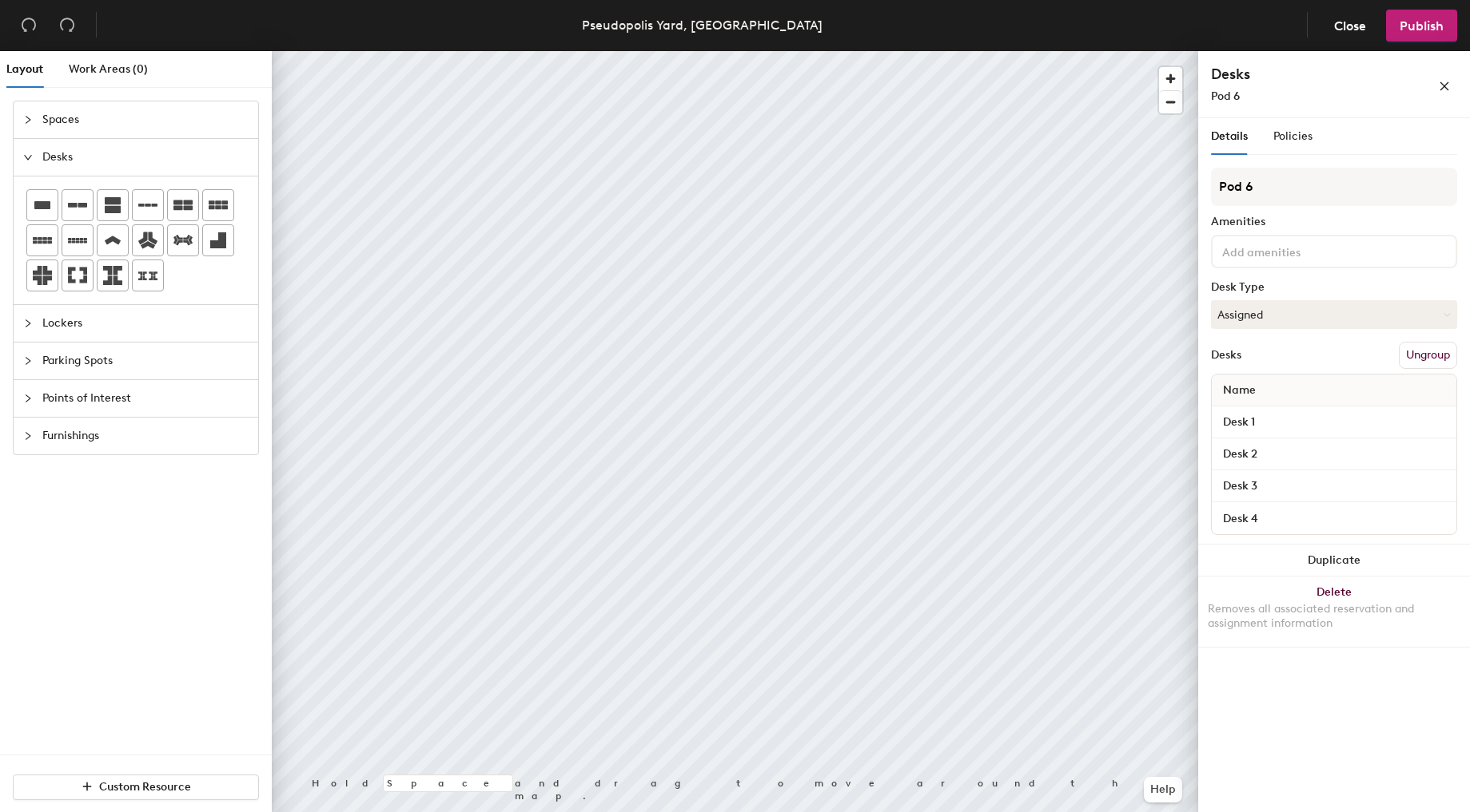
click at [1179, 187] on div "Layout Work Areas (0) Spaces Desks Lockers Parking Spots Points of Interest Fur…" at bounding box center [735, 435] width 1470 height 768
type input "Assigned no policy"
click at [1305, 130] on span "Policies" at bounding box center [1292, 136] width 39 height 14
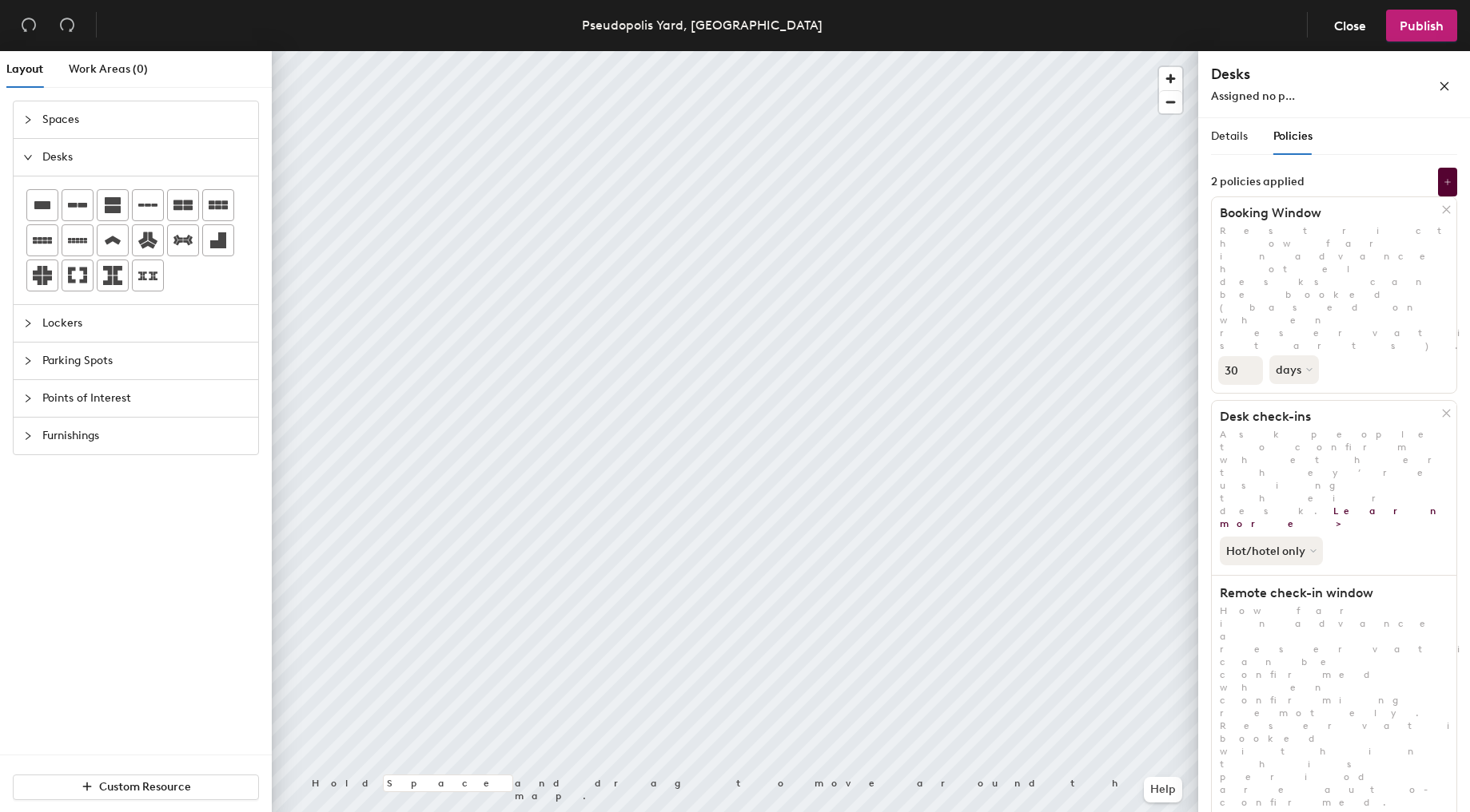
click at [1448, 208] on icon at bounding box center [1446, 209] width 12 height 12
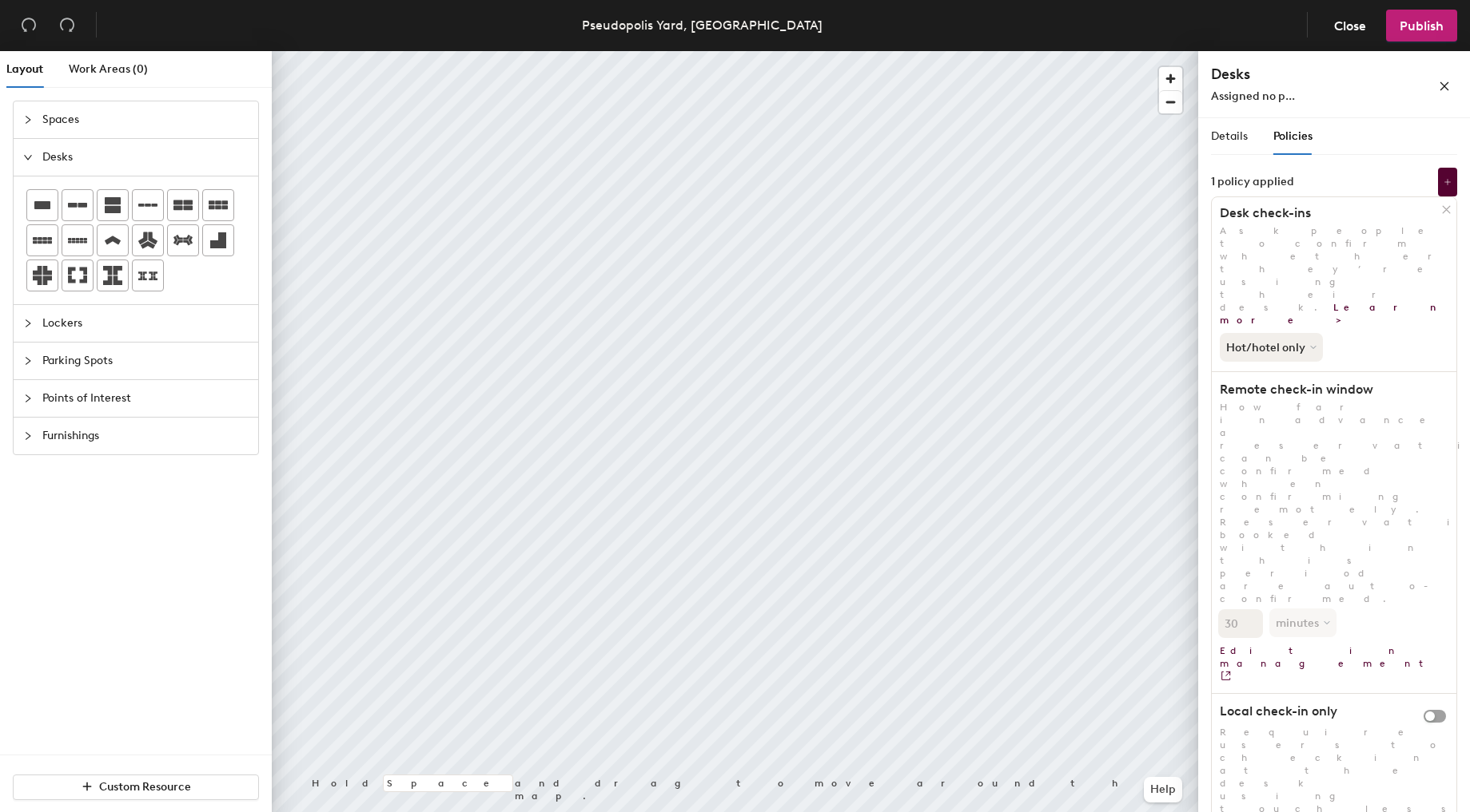
click at [1448, 208] on icon at bounding box center [1446, 210] width 7 height 7
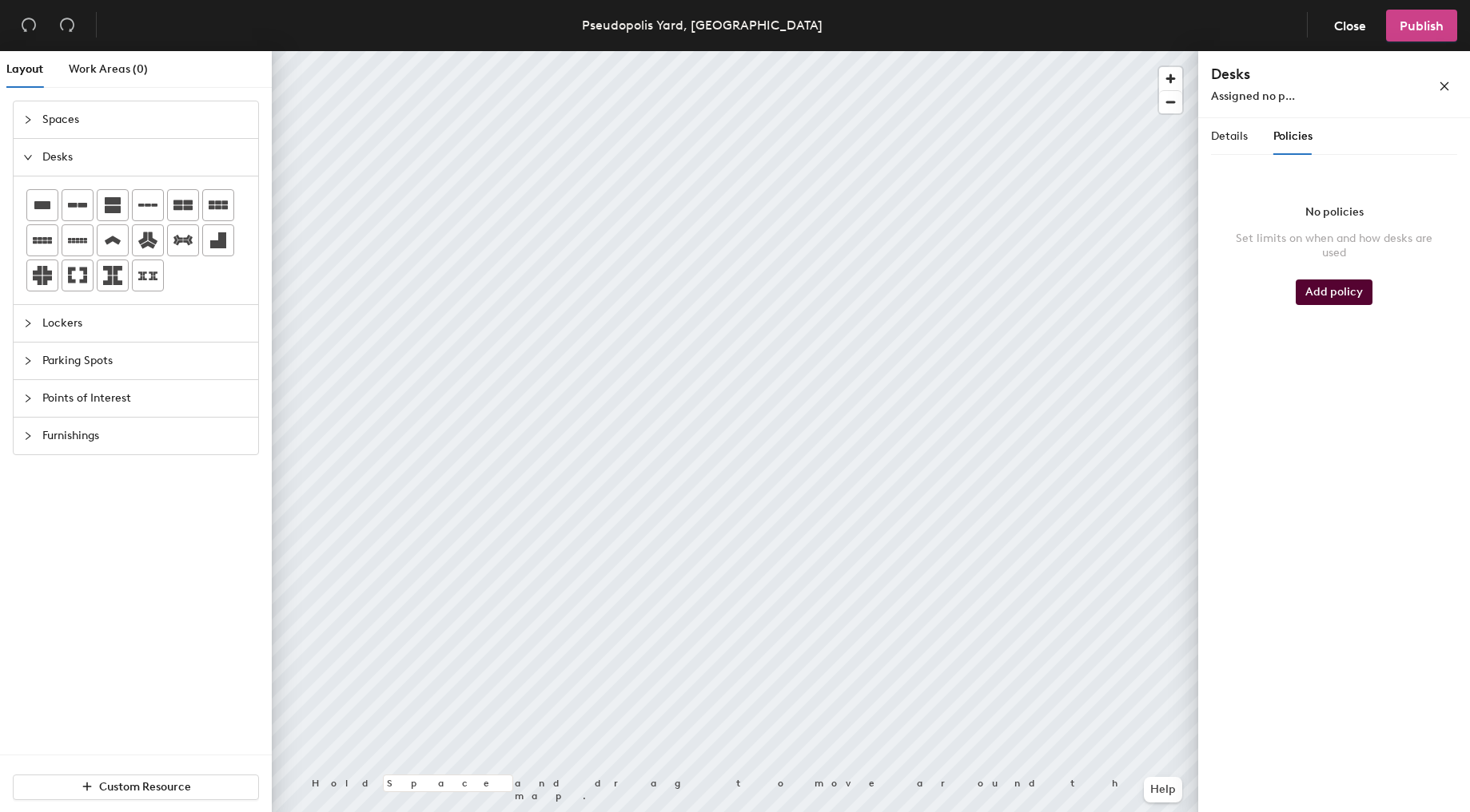
click at [1440, 24] on span "Publish" at bounding box center [1421, 26] width 44 height 16
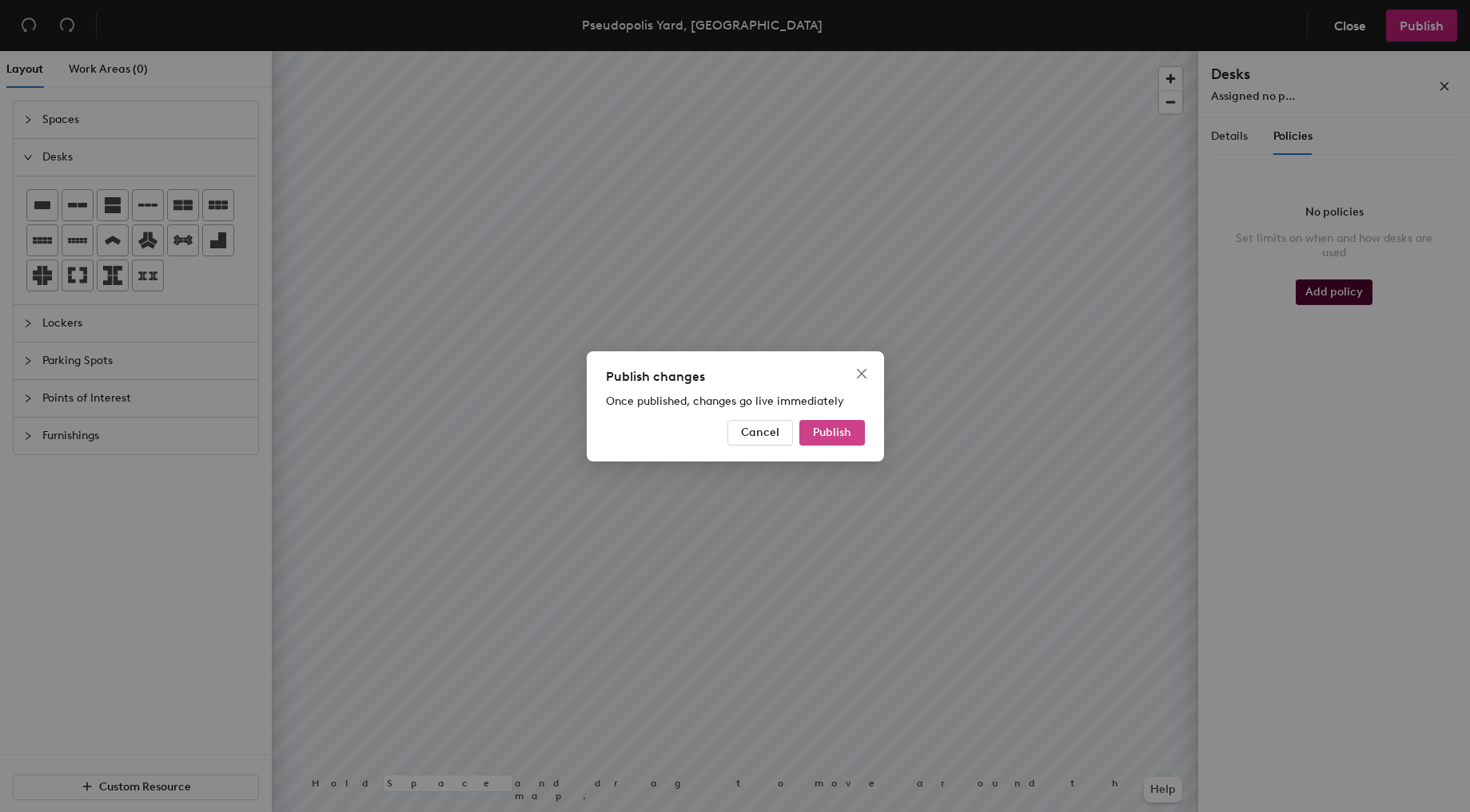
click at [840, 431] on span "Publish" at bounding box center [832, 433] width 39 height 14
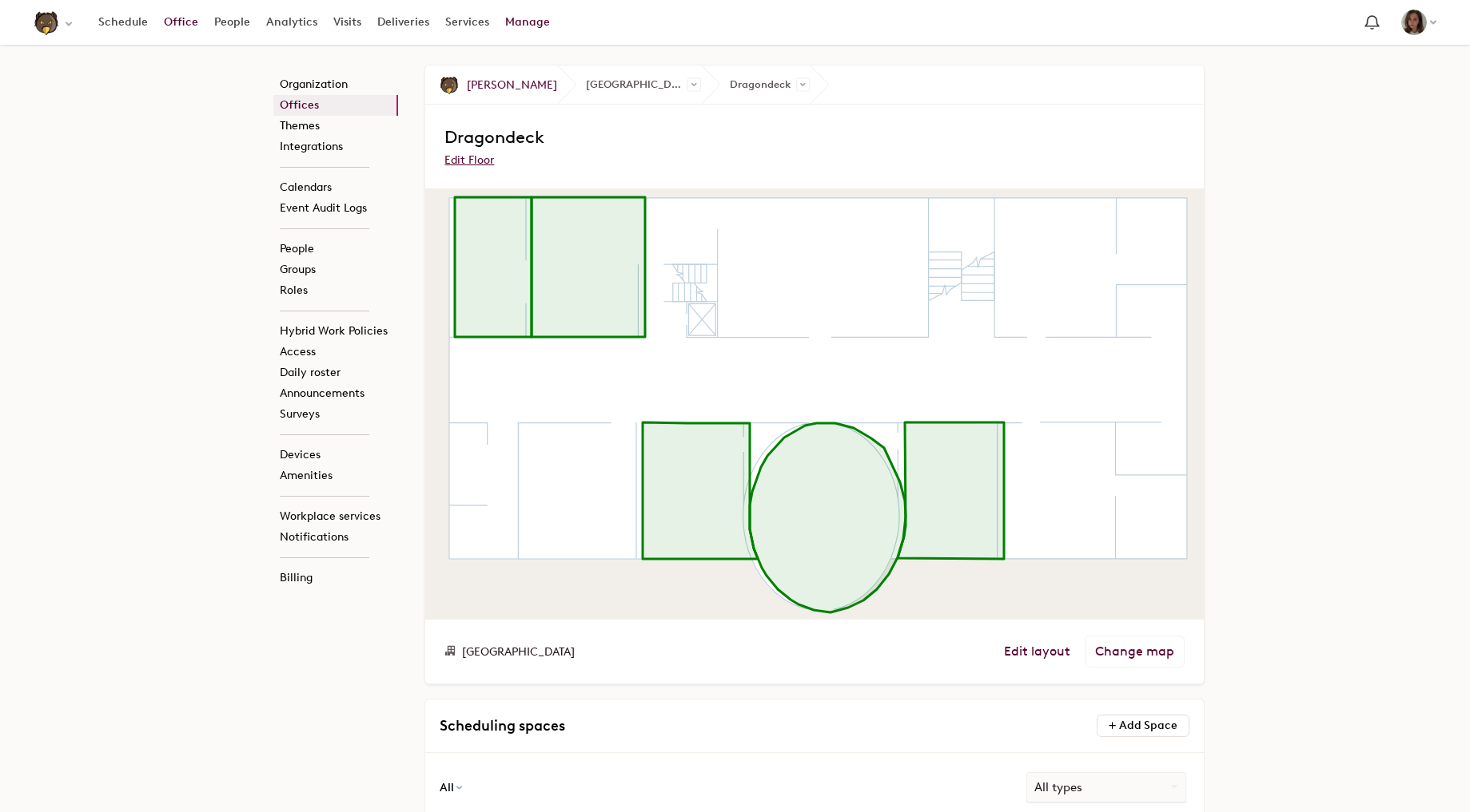
click at [177, 22] on link "Office" at bounding box center [181, 22] width 50 height 28
